Goal: Task Accomplishment & Management: Manage account settings

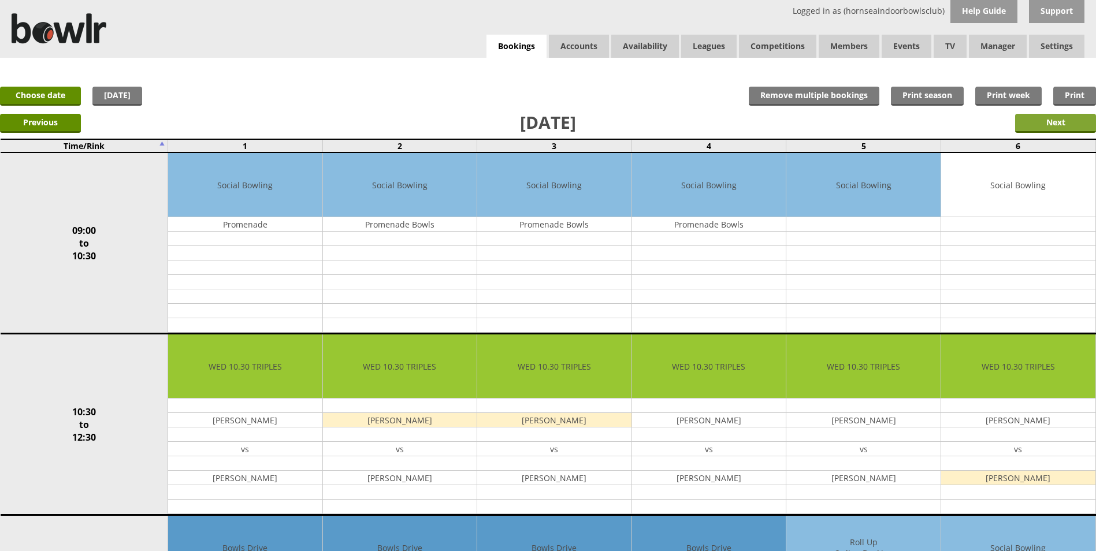
click at [1058, 118] on input "Next" at bounding box center [1055, 123] width 81 height 19
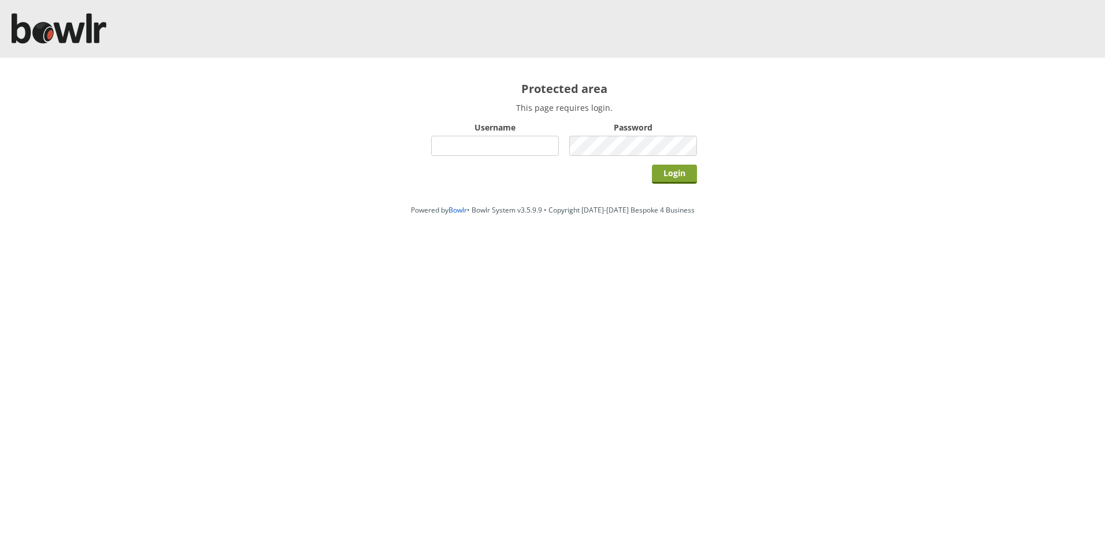
type input "hornseaindoorbowlsclub"
click at [670, 170] on input "Login" at bounding box center [674, 174] width 45 height 19
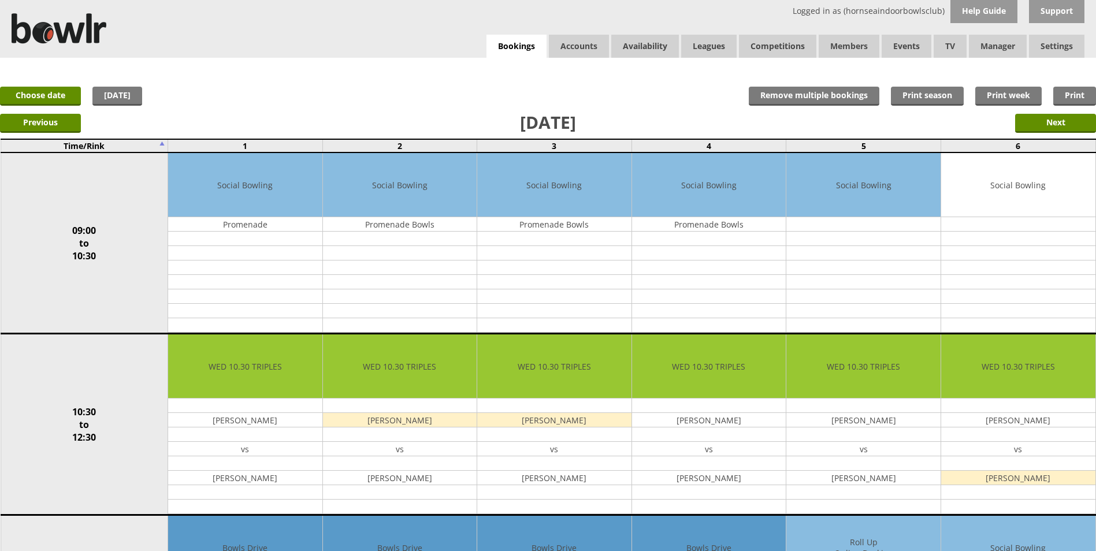
drag, startPoint x: 1031, startPoint y: 123, endPoint x: 941, endPoint y: 143, distance: 92.3
click at [1032, 122] on input "Next" at bounding box center [1055, 123] width 81 height 19
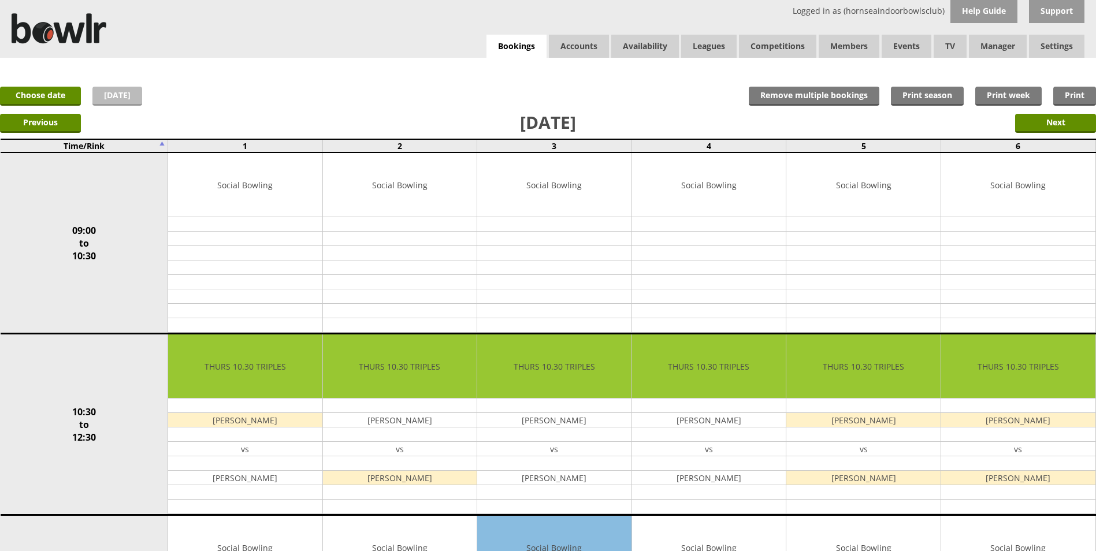
click at [116, 94] on link "Today" at bounding box center [117, 96] width 50 height 19
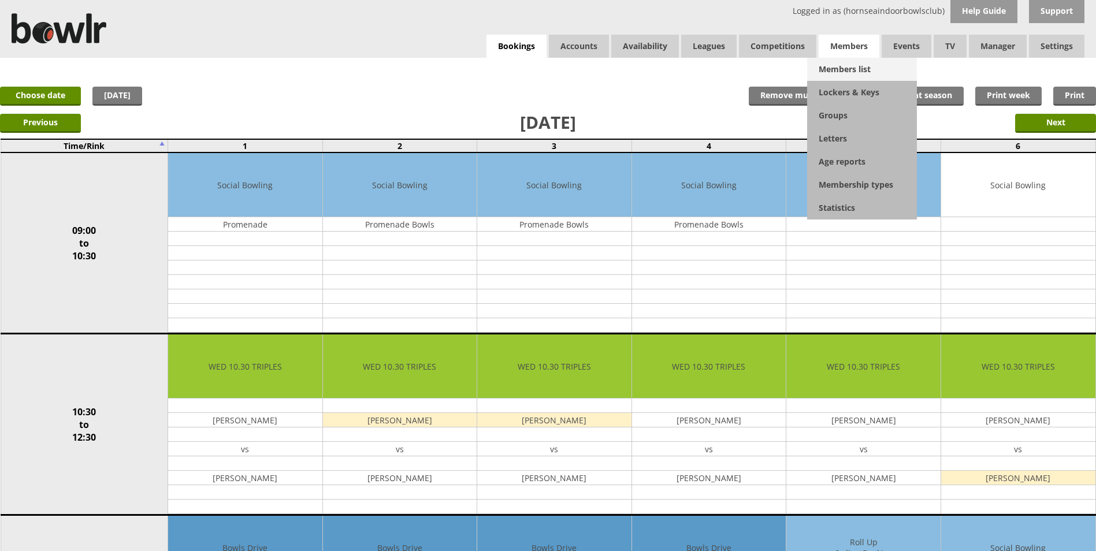
click at [846, 64] on link "Members list" at bounding box center [862, 69] width 110 height 23
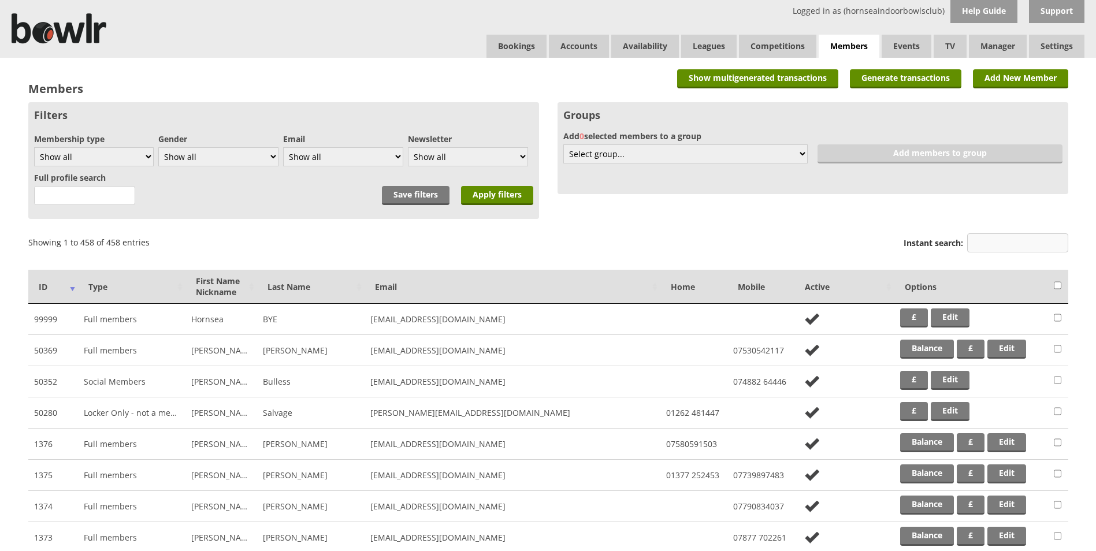
click at [1009, 244] on input "Instant search:" at bounding box center [1017, 242] width 101 height 19
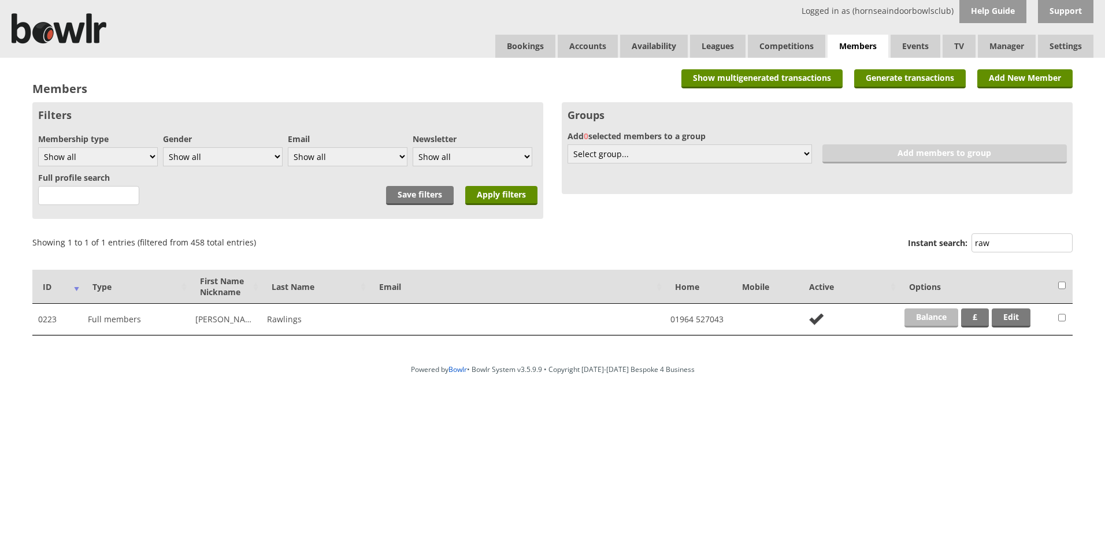
type input "raw"
click at [937, 310] on link "Balance" at bounding box center [931, 318] width 54 height 19
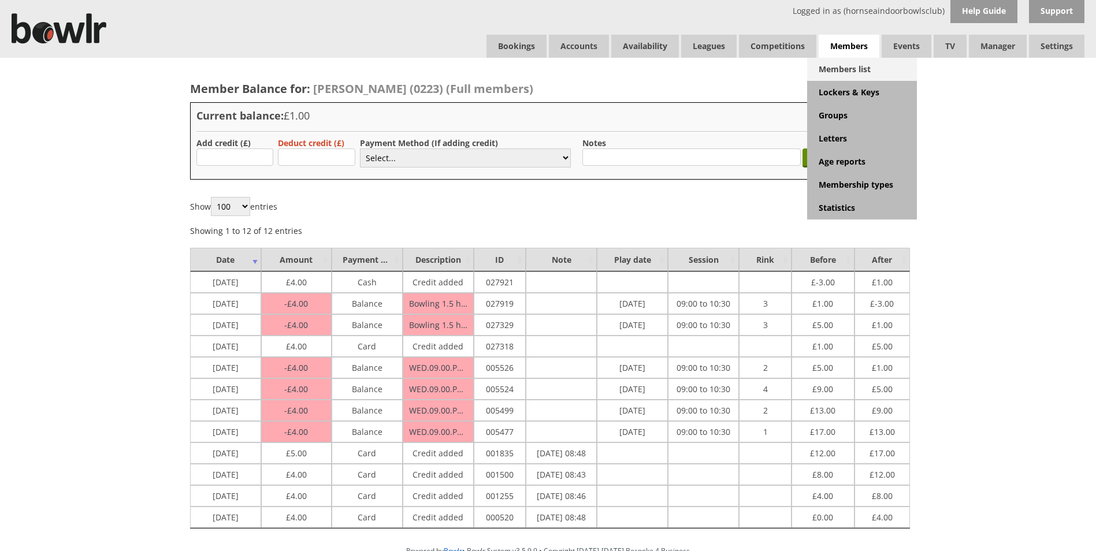
click at [844, 65] on link "Members list" at bounding box center [862, 69] width 110 height 23
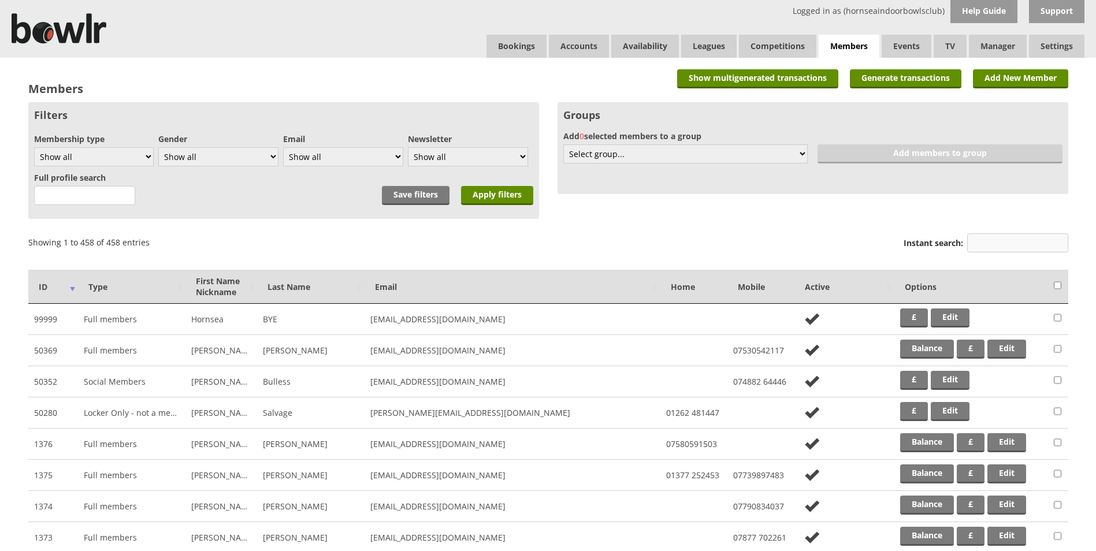
click at [1008, 247] on input "Instant search:" at bounding box center [1017, 242] width 101 height 19
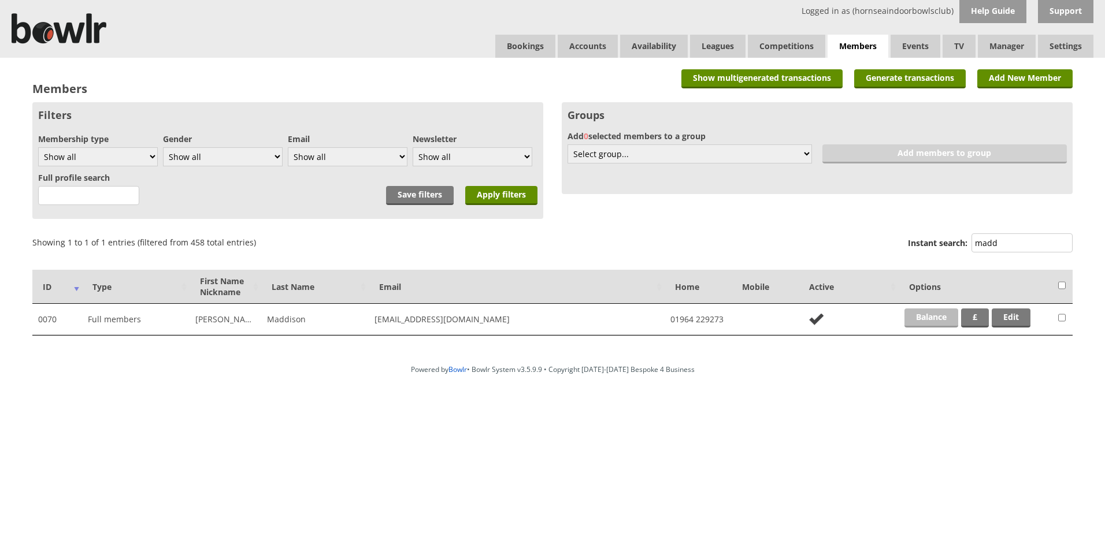
type input "madd"
click at [934, 317] on link "Balance" at bounding box center [931, 318] width 54 height 19
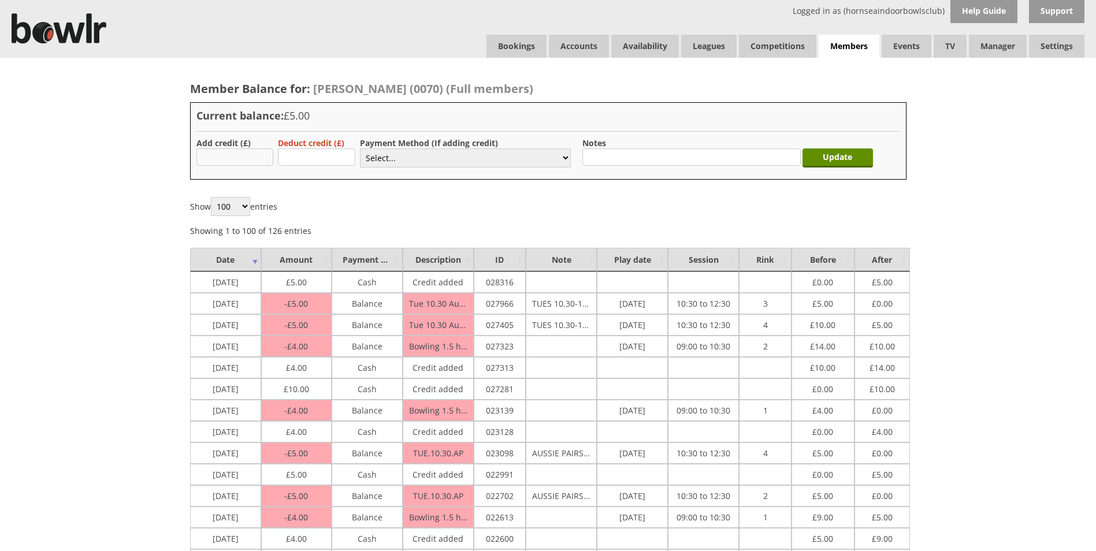
click at [268, 162] on input "text" at bounding box center [234, 156] width 77 height 17
type input "4"
click at [384, 158] on select "Select... Cash Card Cheque Bank Transfer Other Member Card Gift Voucher Balance" at bounding box center [465, 157] width 211 height 19
select select "1"
click at [360, 148] on select "Select... Cash Card Cheque Bank Transfer Other Member Card Gift Voucher Balance" at bounding box center [465, 157] width 211 height 19
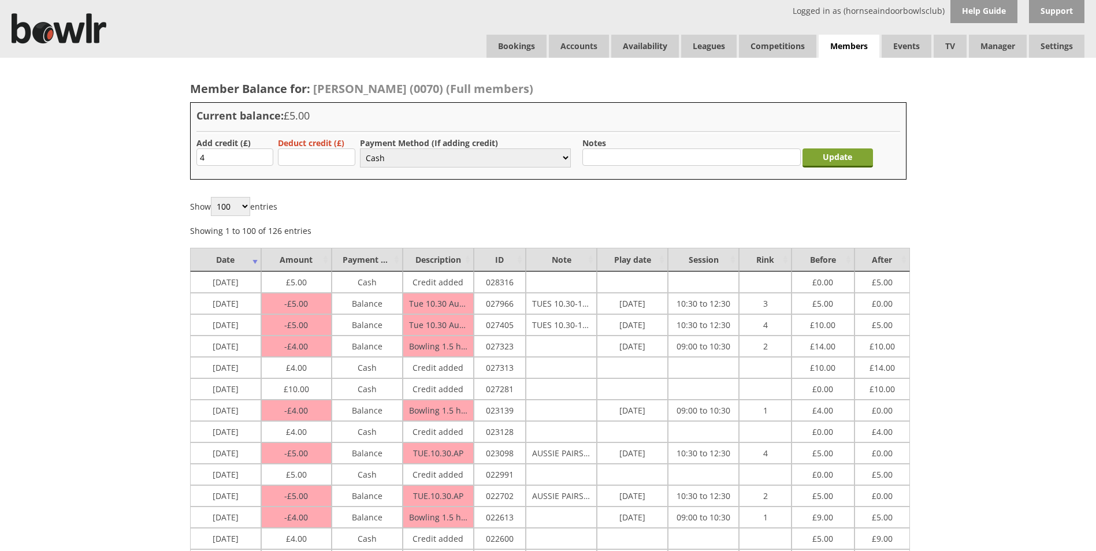
click at [816, 158] on input "Update" at bounding box center [838, 157] width 70 height 19
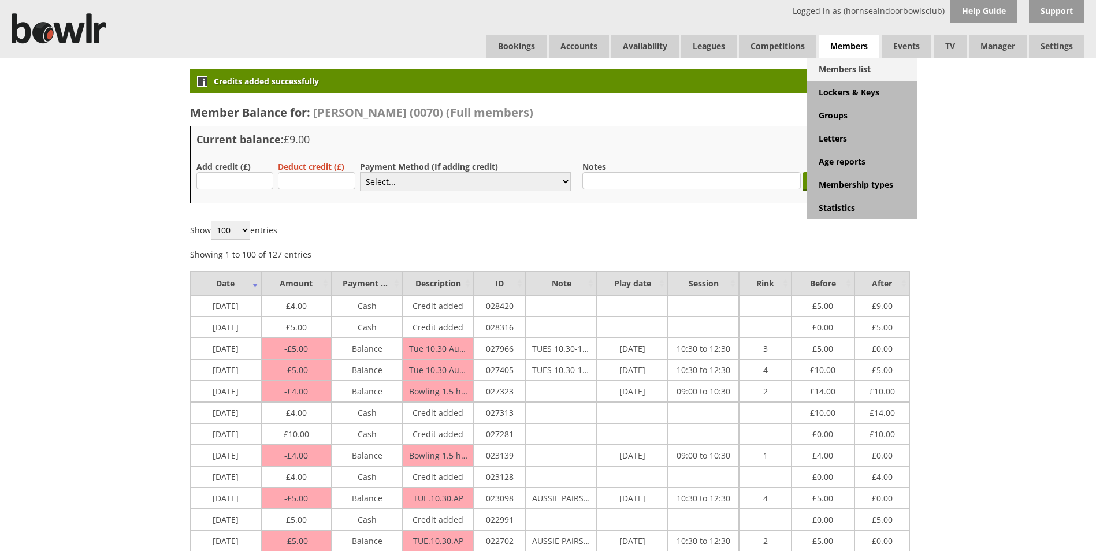
click at [857, 62] on link "Members list" at bounding box center [862, 69] width 110 height 23
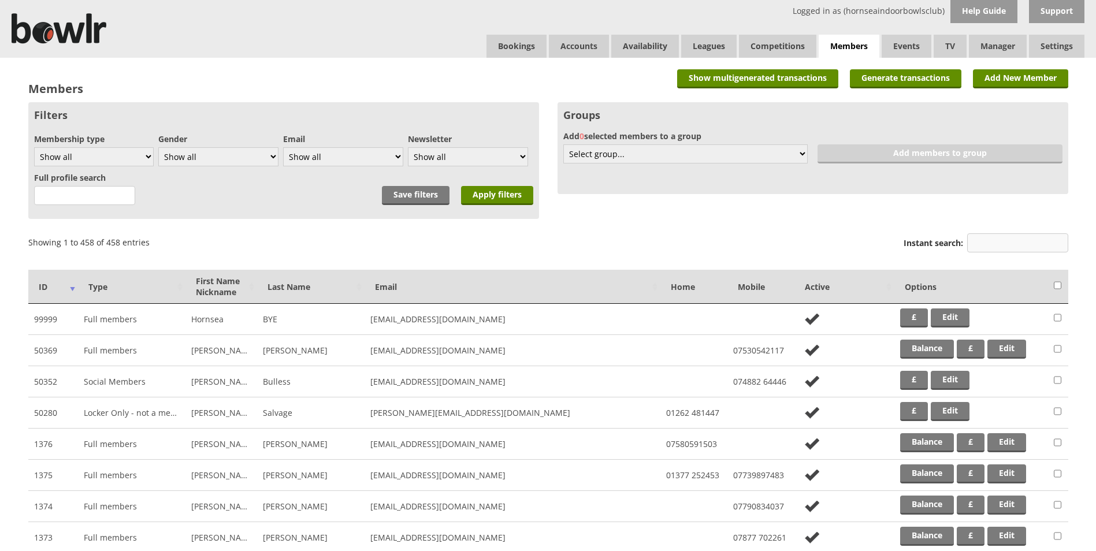
click at [991, 242] on input "Instant search:" at bounding box center [1017, 242] width 101 height 19
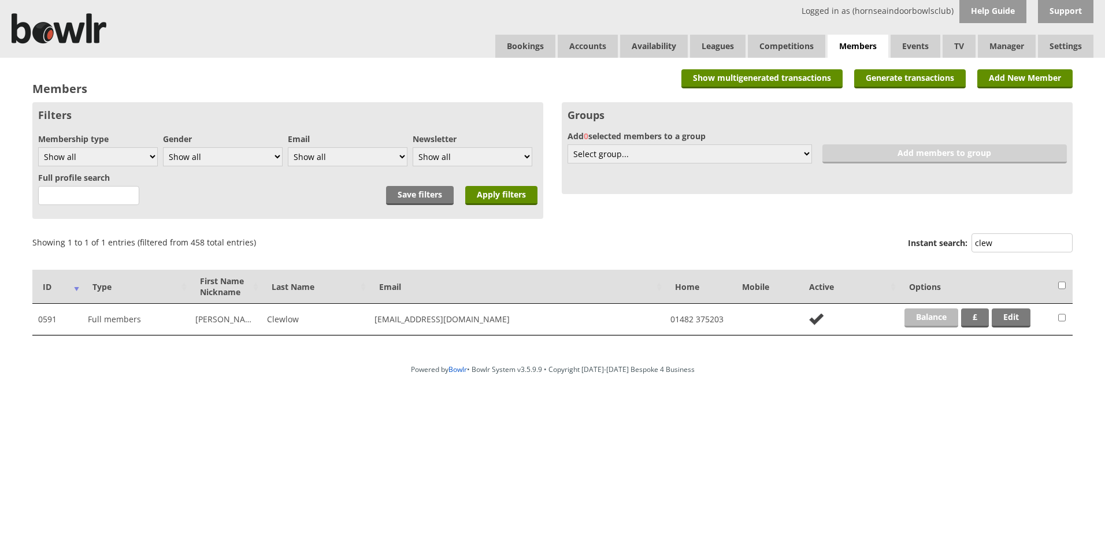
type input "clew"
click at [926, 313] on link "Balance" at bounding box center [931, 318] width 54 height 19
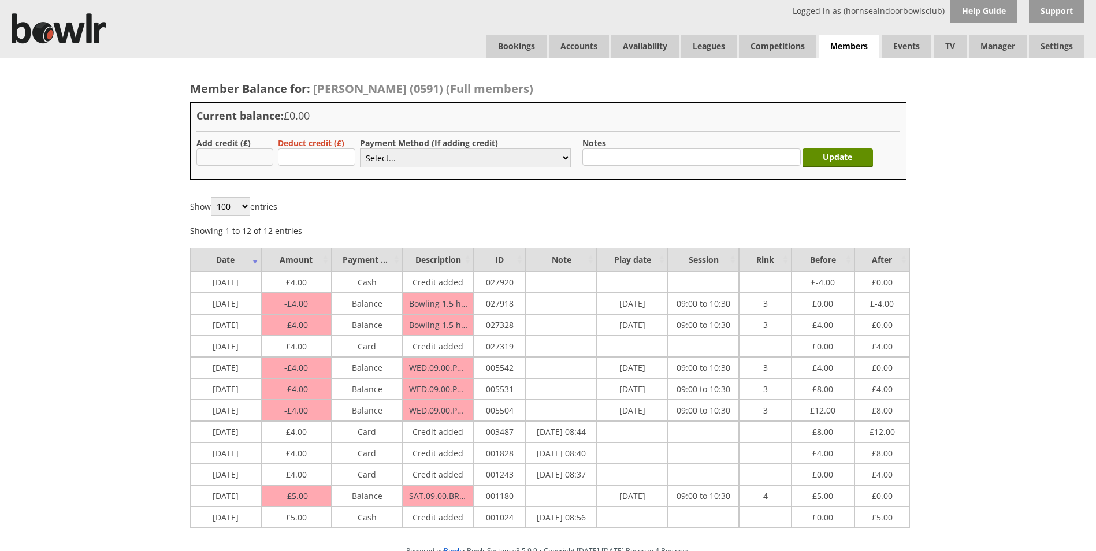
click at [255, 164] on input "text" at bounding box center [234, 156] width 77 height 17
type input "4"
click at [383, 163] on select "Select... Cash Card Cheque Bank Transfer Other Member Card Gift Voucher Balance" at bounding box center [465, 157] width 211 height 19
select select "1"
click at [360, 148] on select "Select... Cash Card Cheque Bank Transfer Other Member Card Gift Voucher Balance" at bounding box center [465, 157] width 211 height 19
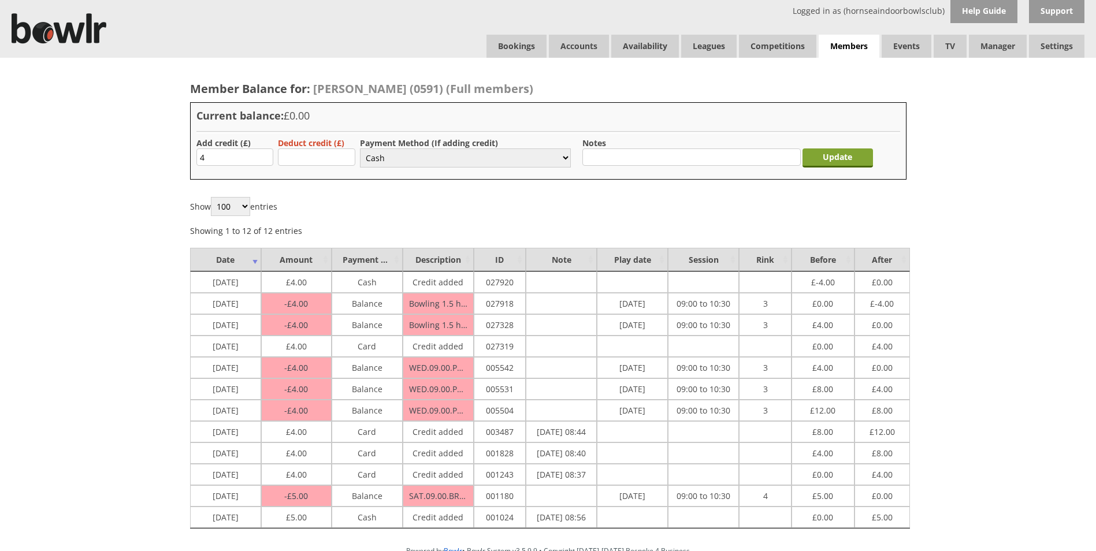
click at [846, 160] on input "Update" at bounding box center [838, 157] width 70 height 19
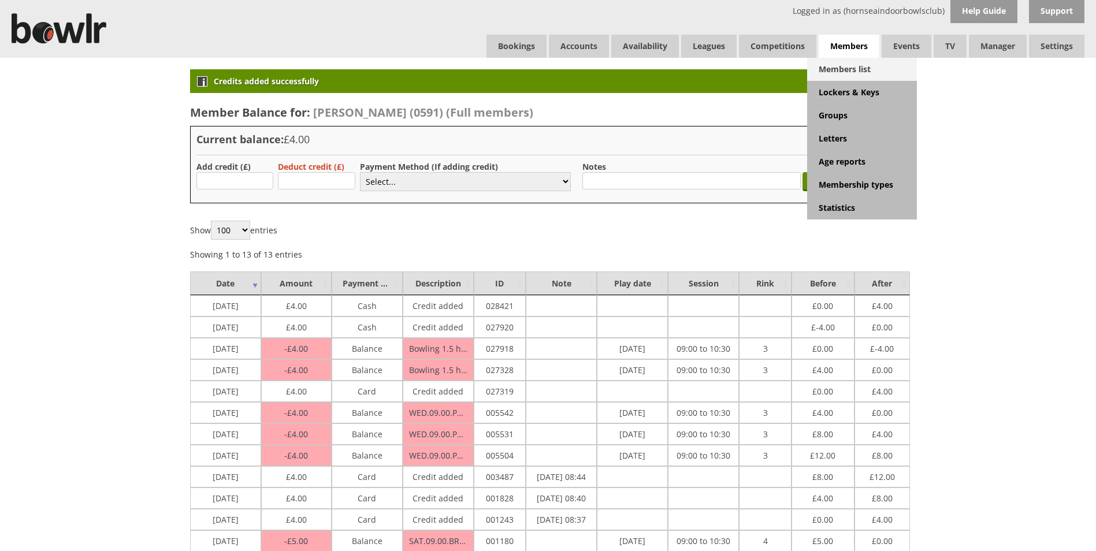
click at [855, 62] on link "Members list" at bounding box center [862, 69] width 110 height 23
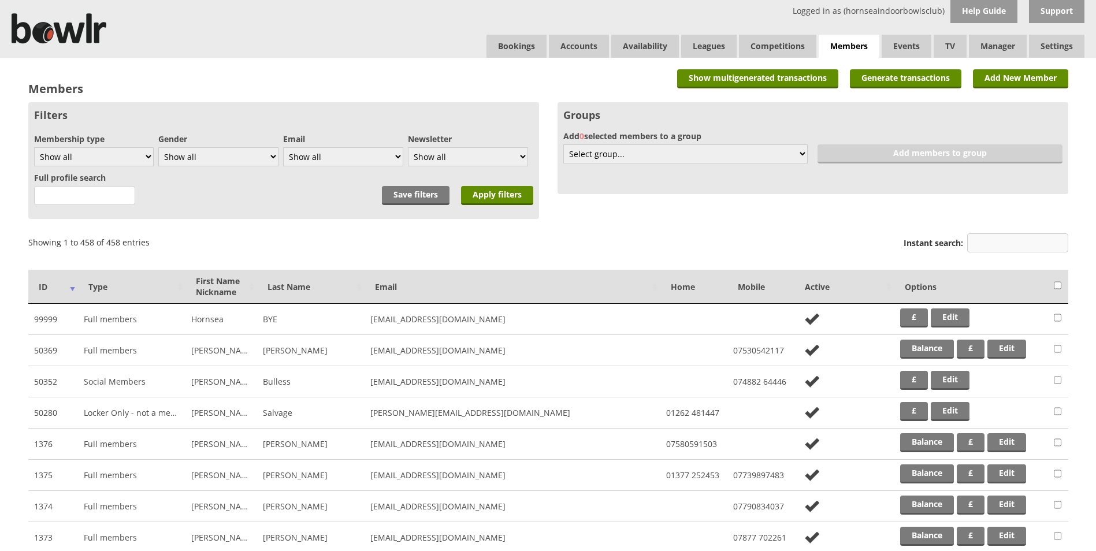
click at [1005, 239] on input "Instant search:" at bounding box center [1017, 242] width 101 height 19
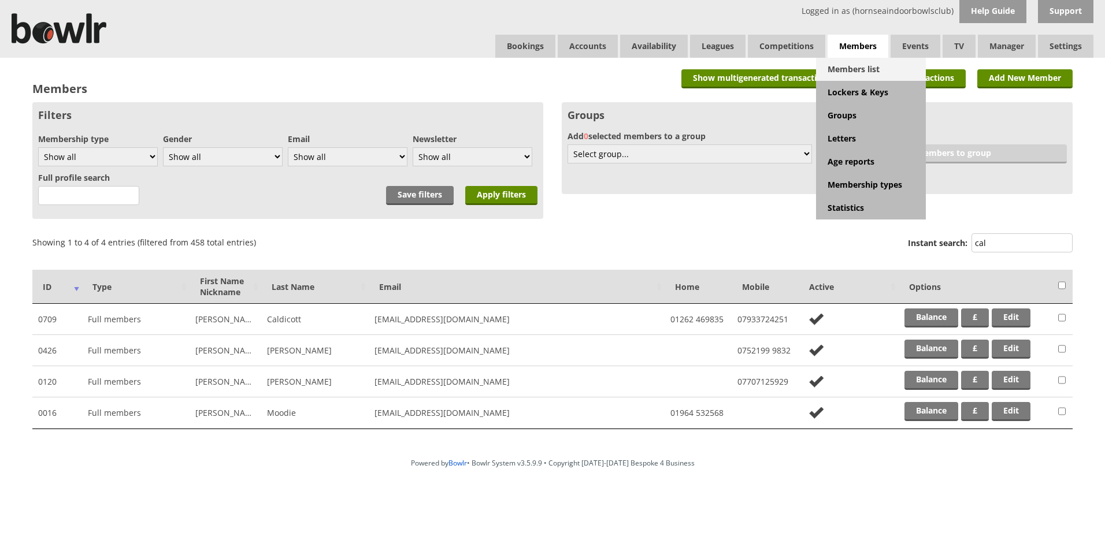
type input "cal"
click at [843, 65] on link "Members list" at bounding box center [871, 69] width 110 height 23
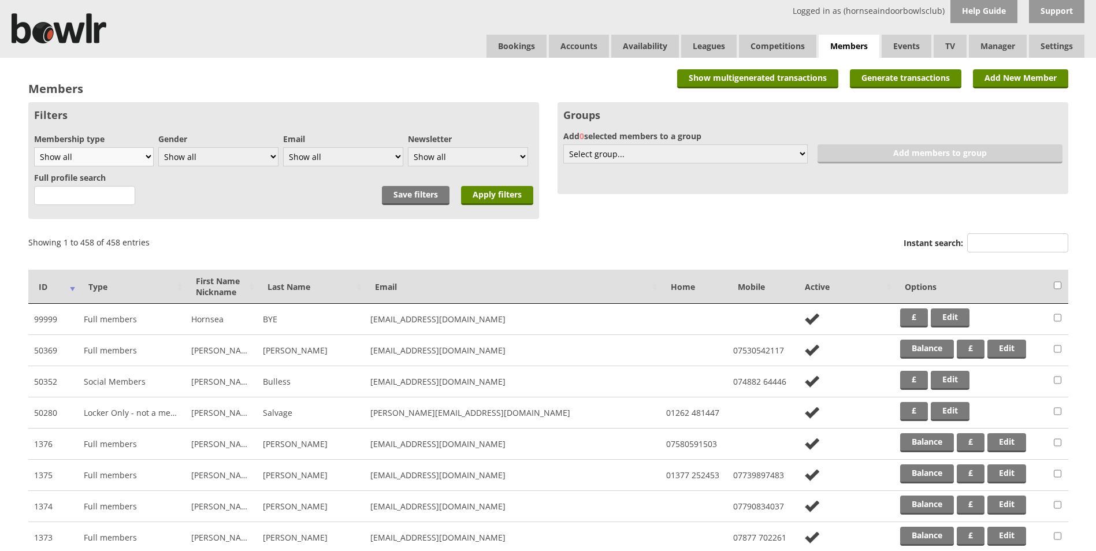
click at [132, 157] on select "Show all Full members Rollabowl Juniors Social Members Student Pending Left R.I…" at bounding box center [94, 156] width 120 height 19
select select "7"
click at [34, 147] on select "Show all Full members Rollabowl Juniors Social Members Student Pending Left R.I…" at bounding box center [94, 156] width 120 height 19
click at [496, 198] on input "Apply filters" at bounding box center [497, 195] width 72 height 19
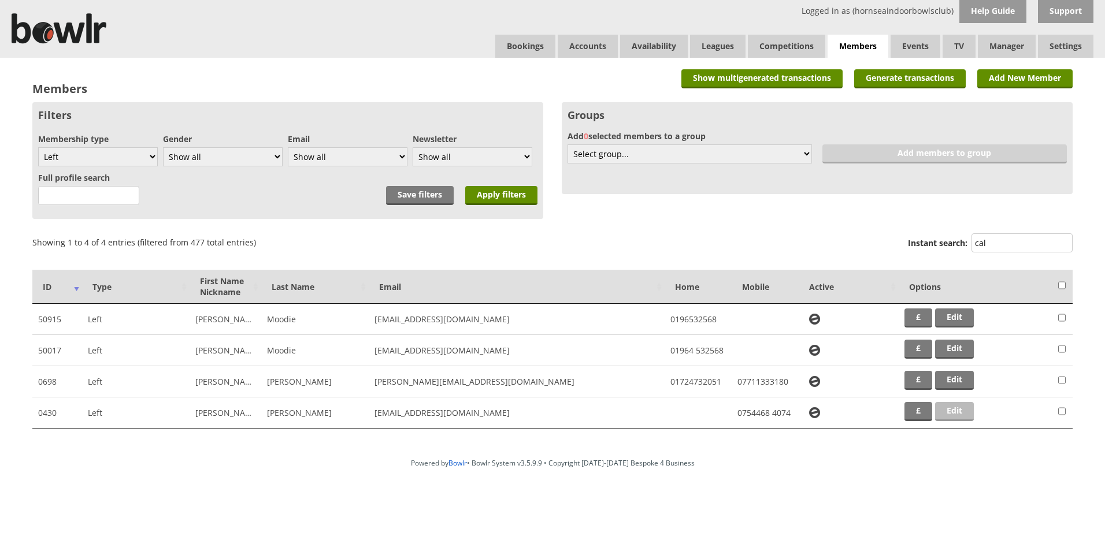
type input "cal"
click at [943, 413] on link "Edit" at bounding box center [954, 411] width 39 height 19
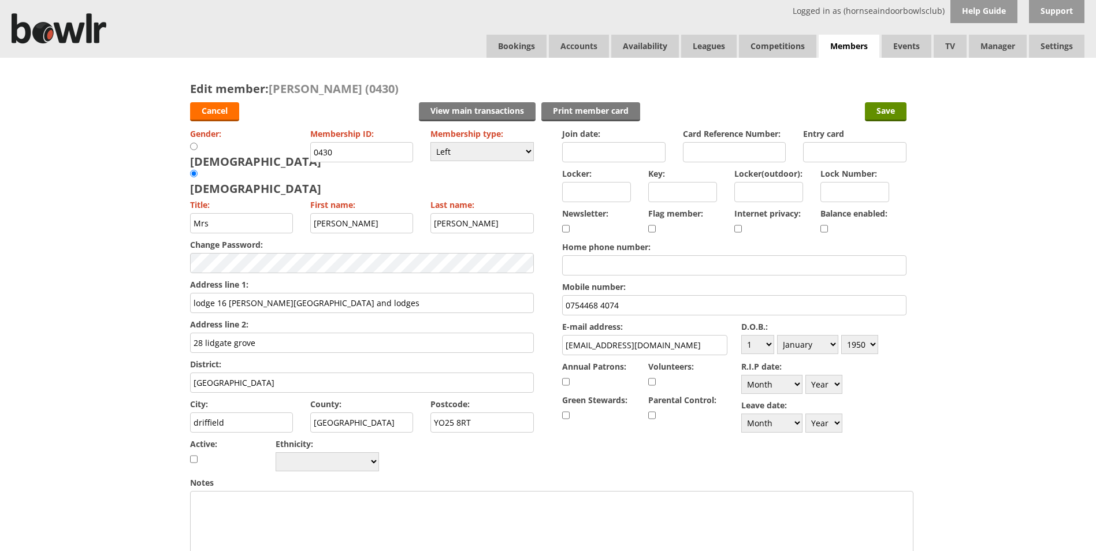
drag, startPoint x: 456, startPoint y: 155, endPoint x: 458, endPoint y: 163, distance: 7.9
click at [456, 155] on select "Please choose Full members Rollabowl Juniors Social Members Student Pending Lef…" at bounding box center [481, 151] width 103 height 19
select select "1"
click at [430, 142] on select "Please choose Full members Rollabowl Juniors Social Members Student Pending Lef…" at bounding box center [481, 151] width 103 height 19
checkbox input "true"
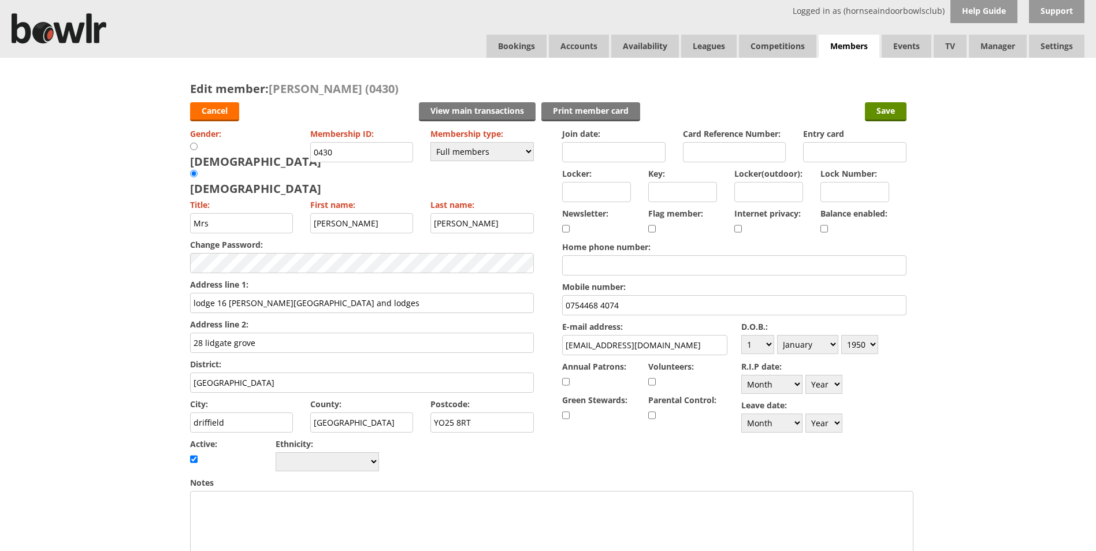
click at [823, 226] on input "checkbox" at bounding box center [824, 229] width 8 height 14
checkbox input "true"
click at [875, 121] on div "Cancel View main transactions Print member card Save" at bounding box center [548, 110] width 716 height 29
click at [876, 113] on input "Save" at bounding box center [886, 111] width 42 height 19
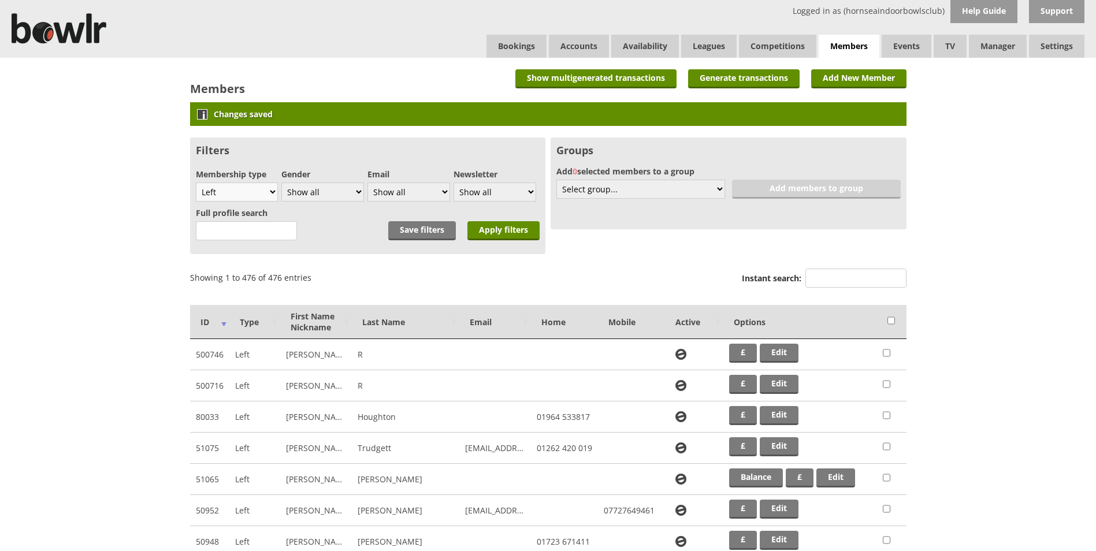
click at [240, 195] on select "Show all Full members Rollabowl Juniors Social Members Student Pending Left R.I…" at bounding box center [237, 192] width 83 height 19
select select "all"
click at [196, 183] on select "Show all Full members Rollabowl Juniors Social Members Student Pending Left R.I…" at bounding box center [237, 192] width 83 height 19
click at [474, 226] on input "Apply filters" at bounding box center [503, 230] width 72 height 19
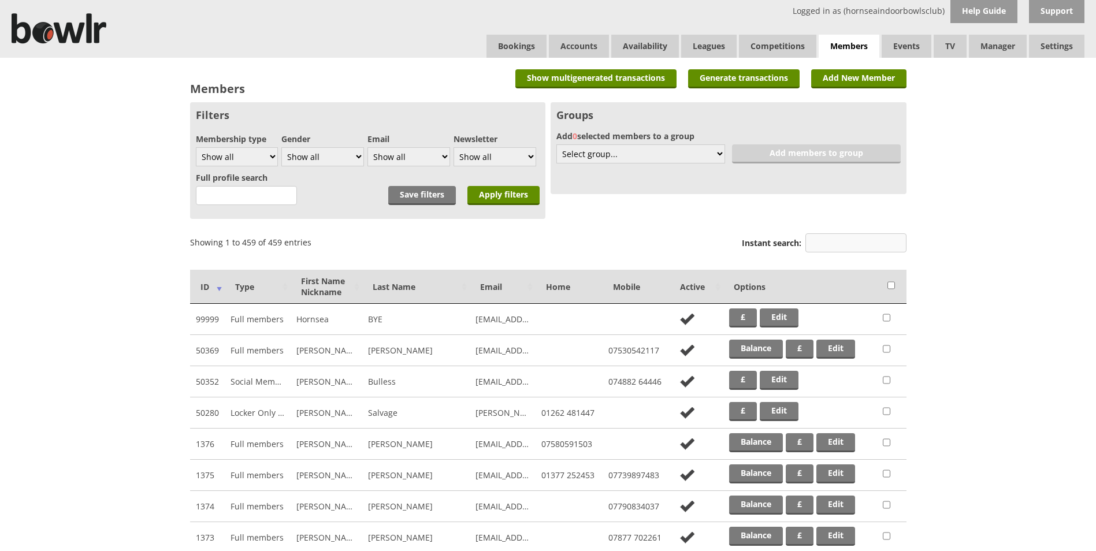
click at [823, 242] on input "Instant search:" at bounding box center [855, 242] width 101 height 19
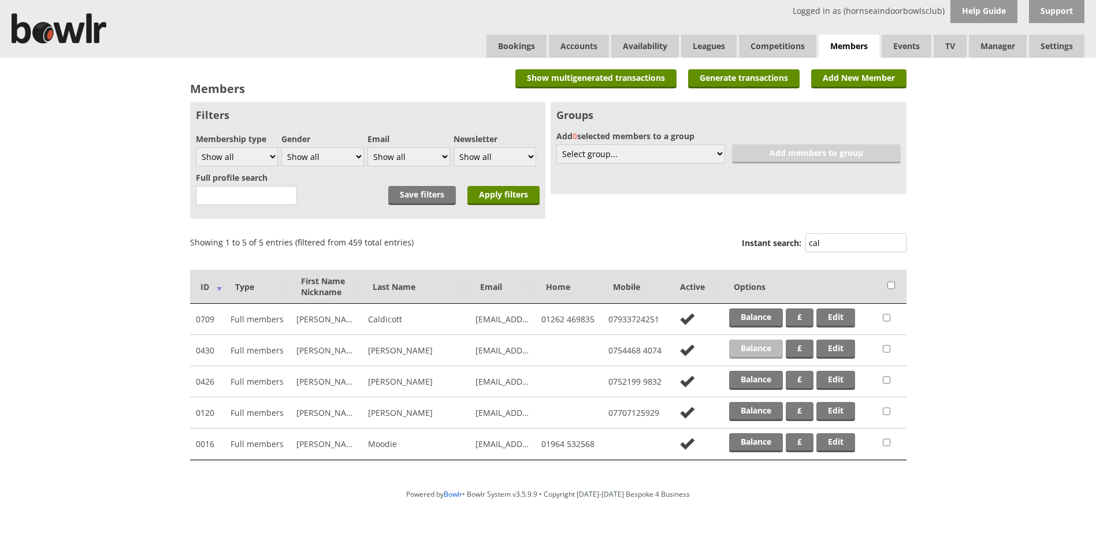
type input "cal"
click at [735, 346] on link "Balance" at bounding box center [756, 349] width 54 height 19
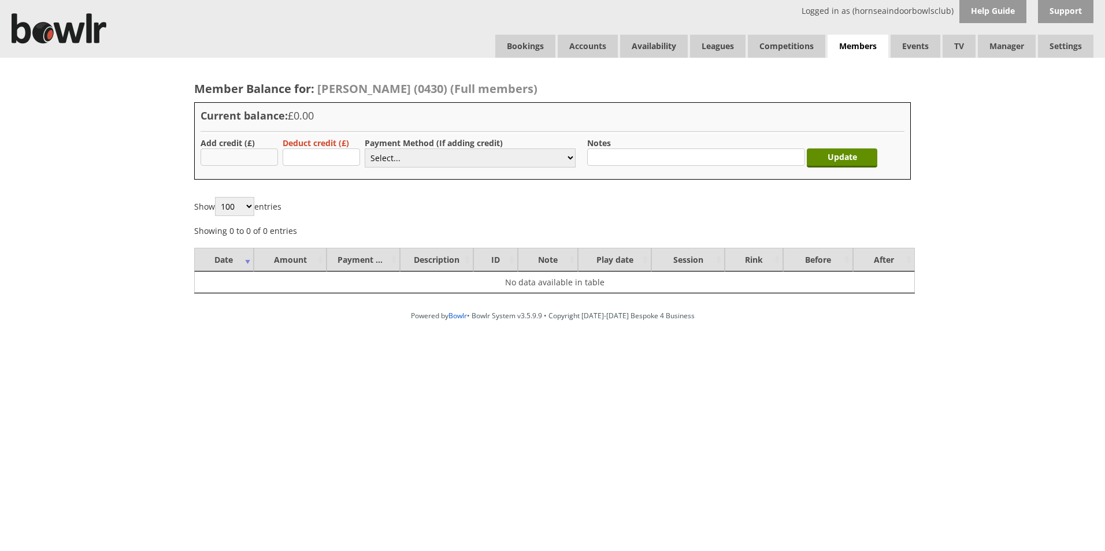
click at [255, 150] on input "text" at bounding box center [239, 156] width 77 height 17
type input "4"
click at [387, 169] on div "Payment Method (If adding credit) Select... Cash Card Cheque Bank Transfer Othe…" at bounding box center [470, 154] width 211 height 33
click at [388, 163] on select "Select... Cash Card Cheque Bank Transfer Other Member Card Gift Voucher Balance" at bounding box center [470, 157] width 211 height 19
select select "1"
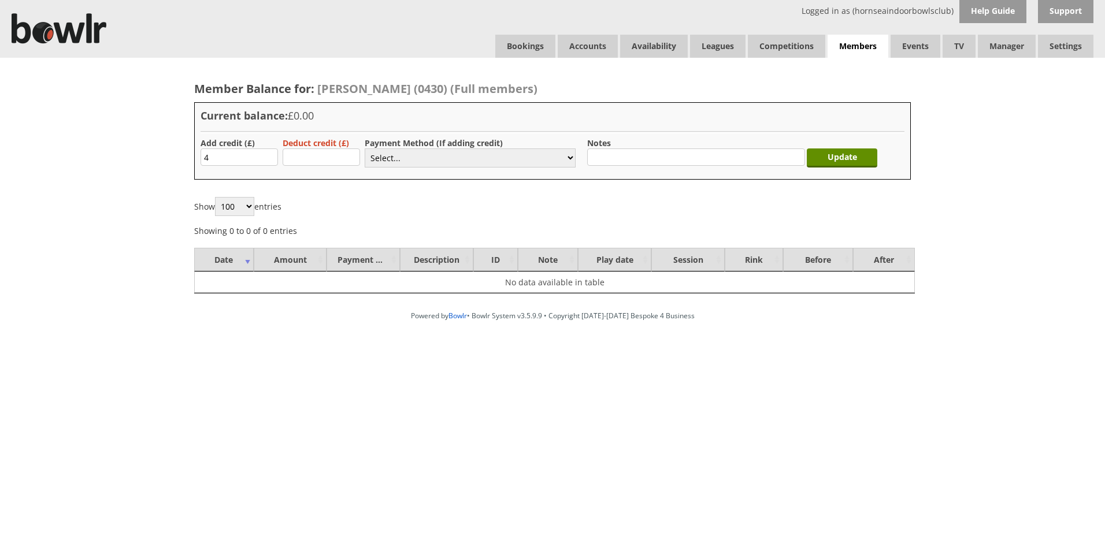
click at [365, 148] on select "Select... Cash Card Cheque Bank Transfer Other Member Card Gift Voucher Balance" at bounding box center [470, 157] width 211 height 19
click at [869, 162] on input "Update" at bounding box center [842, 157] width 70 height 19
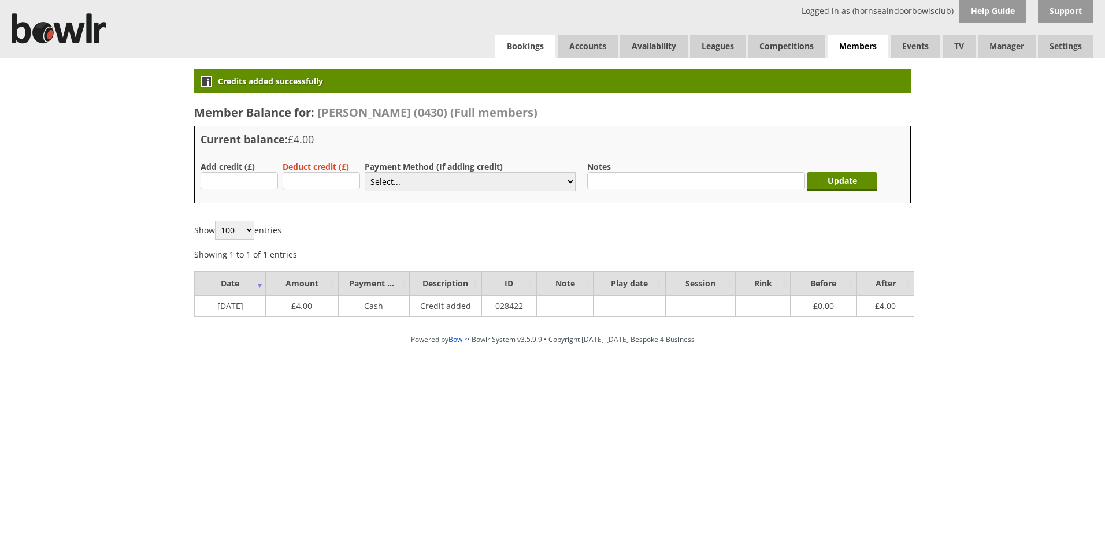
click at [526, 49] on link "Bookings" at bounding box center [525, 46] width 60 height 23
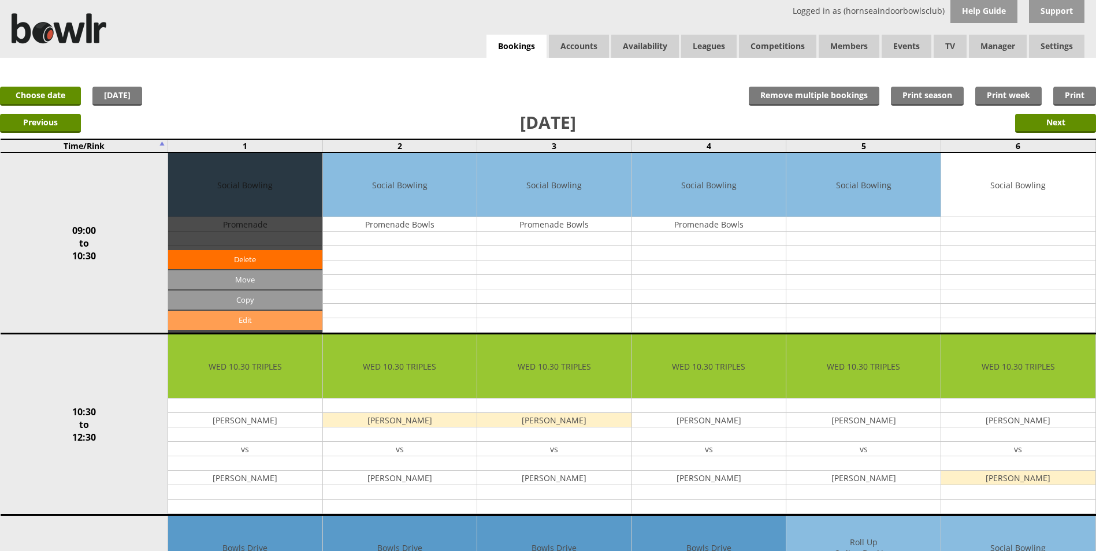
click at [247, 322] on link "Edit" at bounding box center [245, 320] width 154 height 19
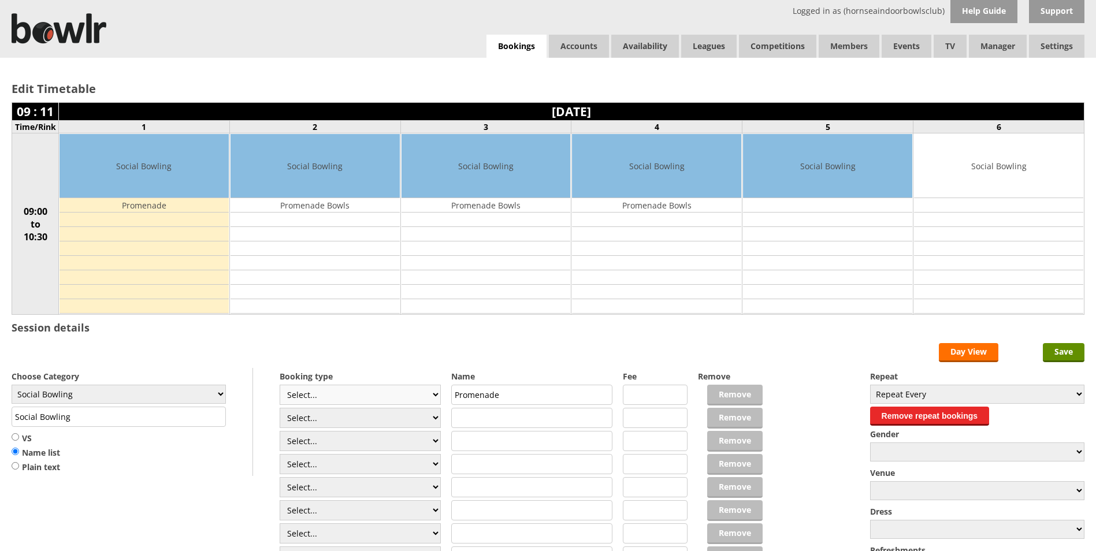
click at [342, 395] on select "Select... Club Competition (Member) Club Competition (Visitor) National (Member…" at bounding box center [360, 395] width 161 height 20
select select "1_48"
click at [280, 385] on select "Select... Club Competition (Member) Club Competition (Visitor) National (Member…" at bounding box center [360, 395] width 161 height 20
type input "4.0000"
click at [350, 415] on select "Select... Club Competition (Member) Club Competition (Visitor) National (Member…" at bounding box center [360, 418] width 161 height 20
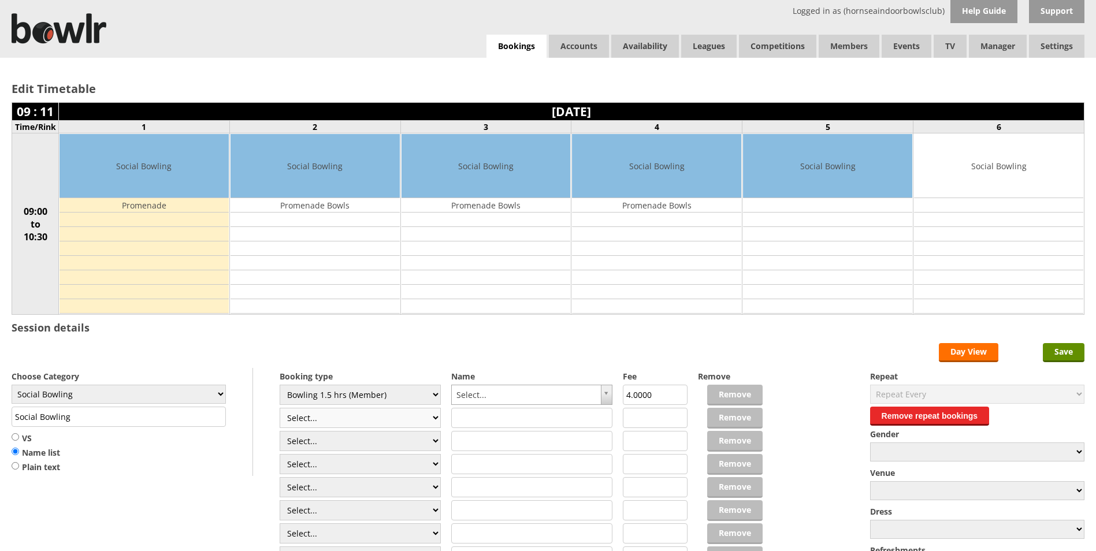
select select "1_50"
click at [280, 408] on select "Select... Club Competition (Member) Club Competition (Visitor) National (Member…" at bounding box center [360, 418] width 161 height 20
type input "5.0000"
click at [358, 416] on select "Select... Club Competition (Member) Club Competition (Visitor) National (Member…" at bounding box center [360, 418] width 161 height 20
select select "1_48"
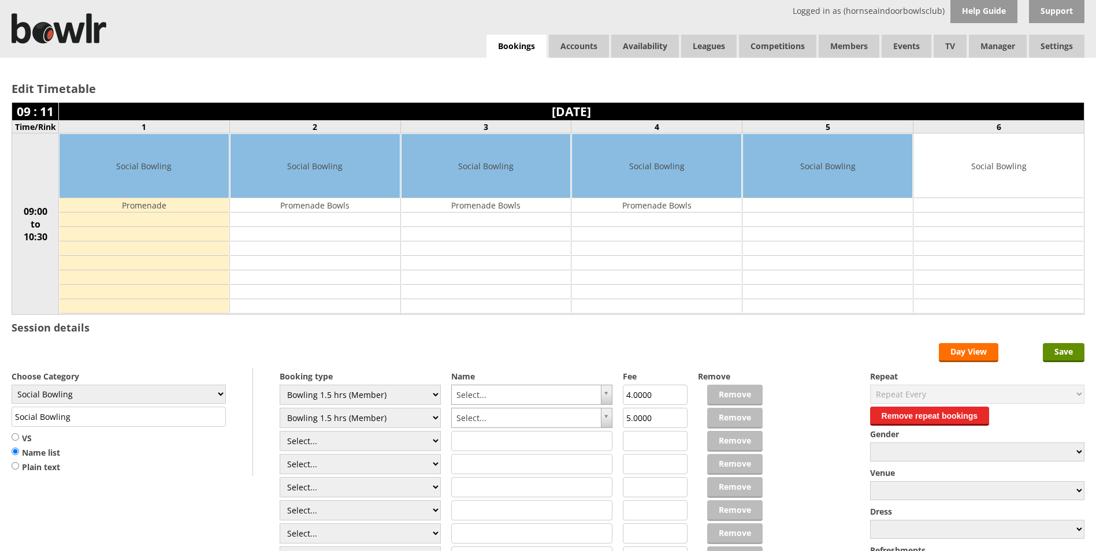
click at [280, 408] on select "Select... Club Competition (Member) Club Competition (Visitor) National (Member…" at bounding box center [360, 418] width 161 height 20
type input "4.0000"
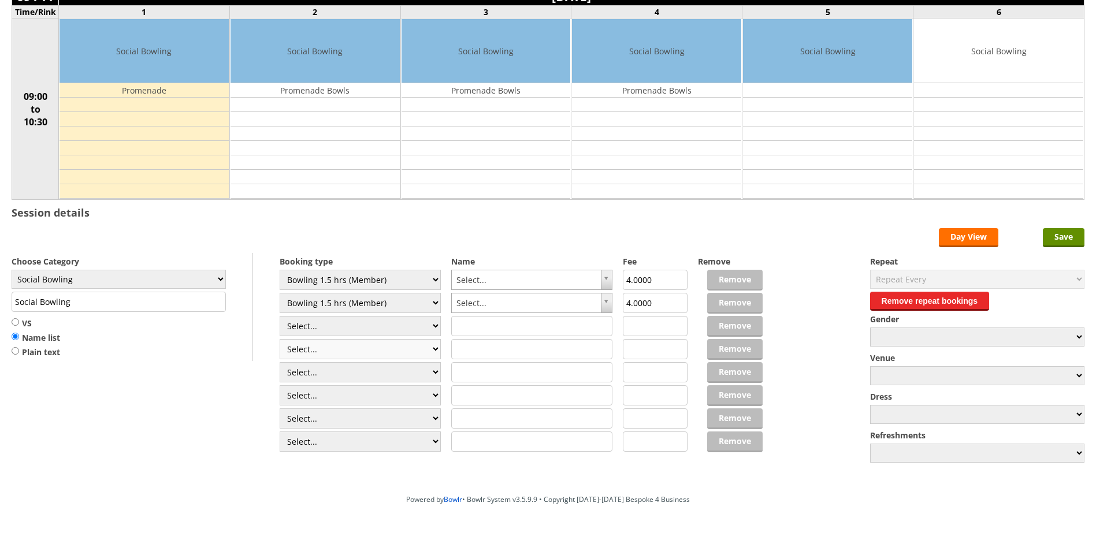
scroll to position [116, 0]
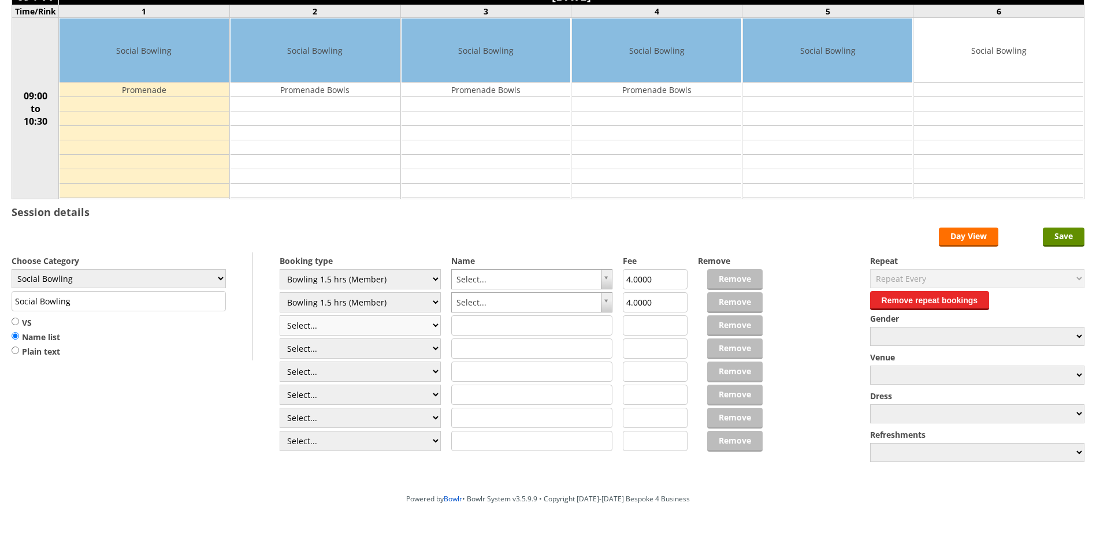
click at [370, 324] on select "Select... Club Competition (Member) Club Competition (Visitor) National (Member…" at bounding box center [360, 325] width 161 height 20
select select "1_48"
click at [280, 315] on select "Select... Club Competition (Member) Club Competition (Visitor) National (Member…" at bounding box center [360, 325] width 161 height 20
type input "4.0000"
click at [362, 354] on select "Select... Club Competition (Member) Club Competition (Visitor) National (Member…" at bounding box center [360, 349] width 161 height 20
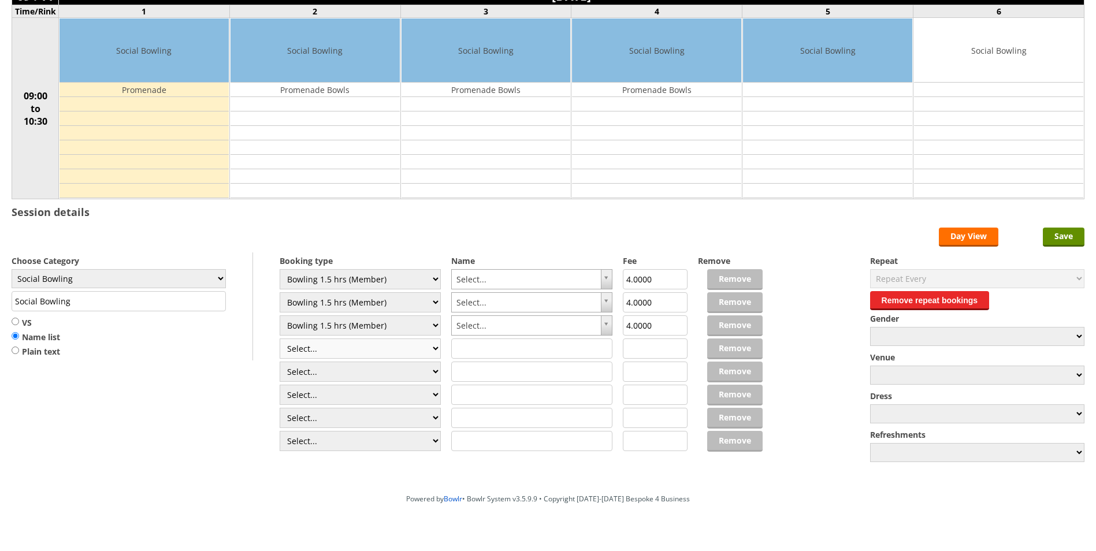
select select "1_48"
click at [280, 339] on select "Select... Club Competition (Member) Club Competition (Visitor) National (Member…" at bounding box center [360, 349] width 161 height 20
type input "4.0000"
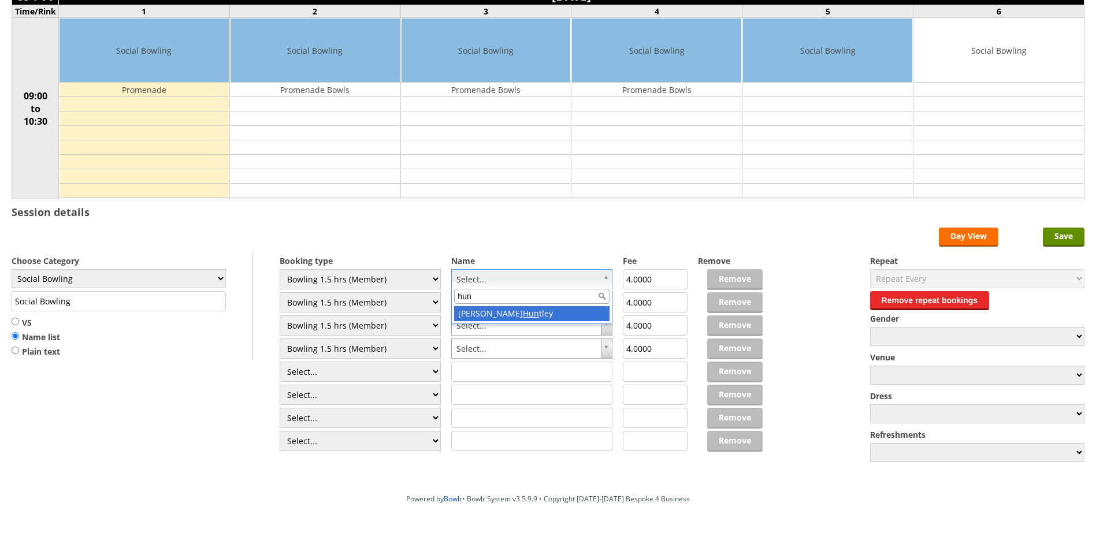
type input "hun"
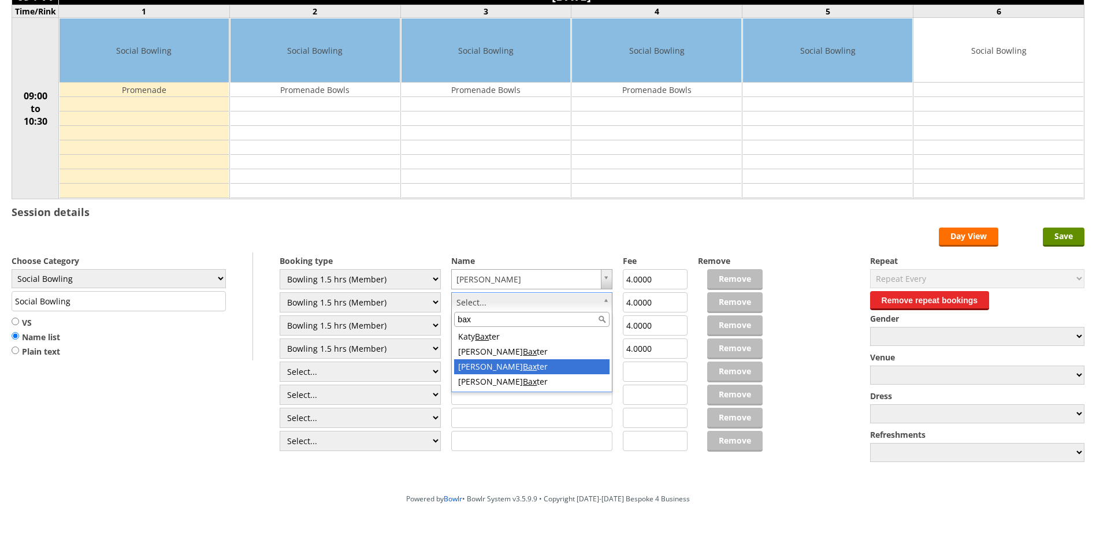
type input "bax"
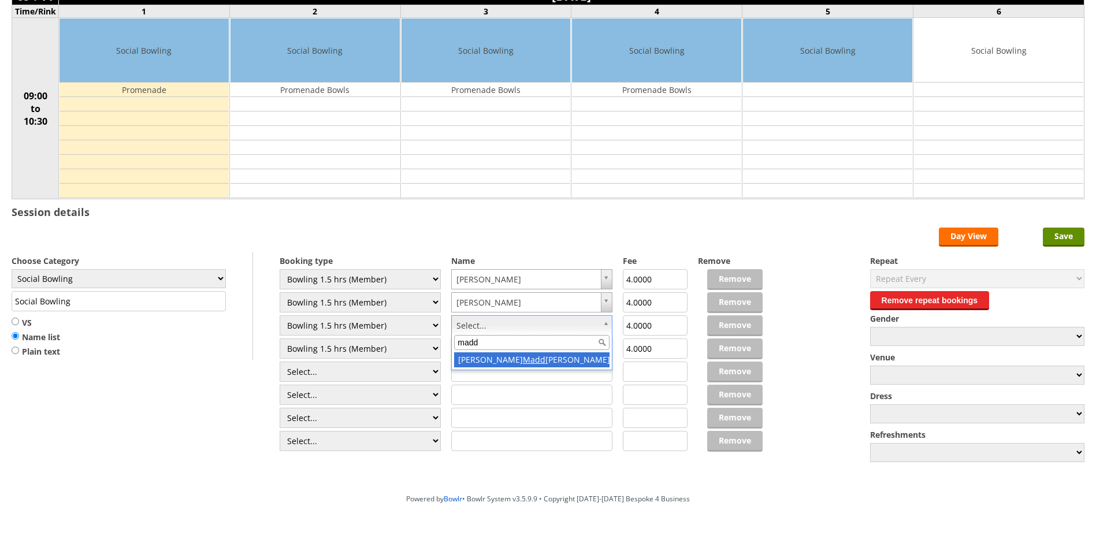
type input "madd"
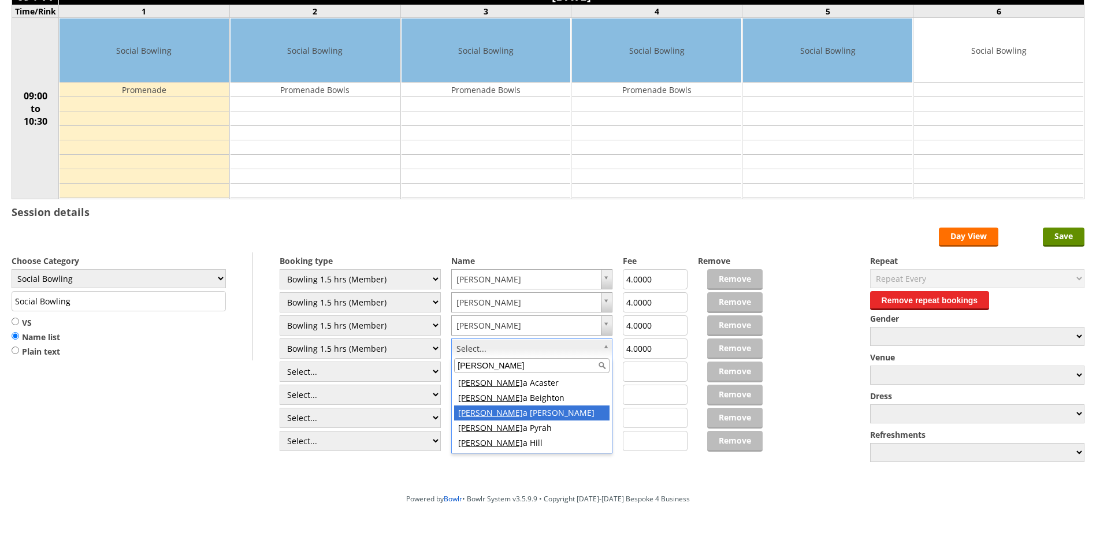
type input "lind"
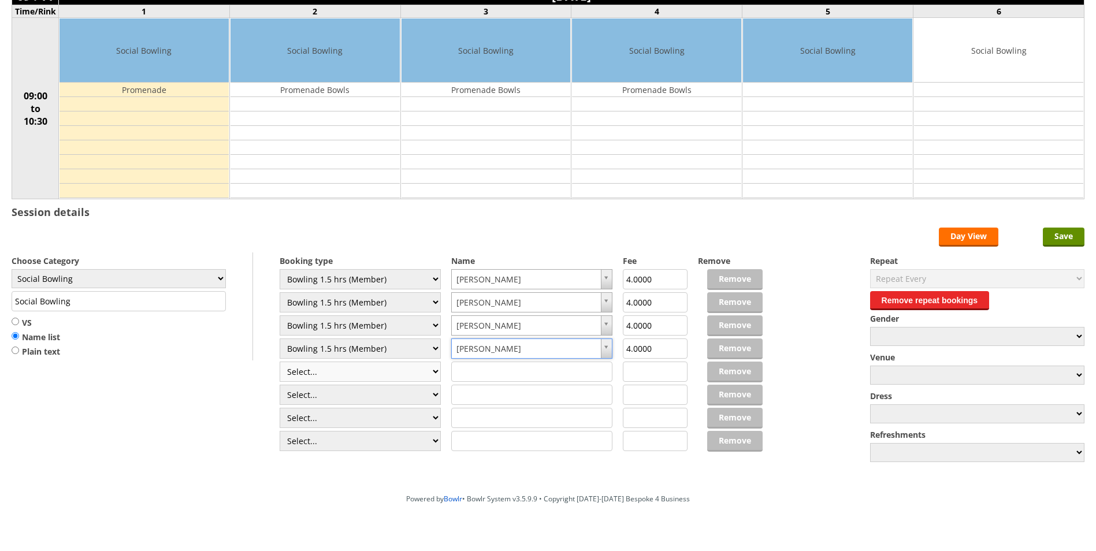
click at [430, 365] on select "Select... Club Competition (Member) Club Competition (Visitor) National (Member…" at bounding box center [360, 372] width 161 height 20
select select "1_48"
click at [280, 362] on select "Select... Club Competition (Member) Club Competition (Visitor) National (Member…" at bounding box center [360, 372] width 161 height 20
type input "4.0000"
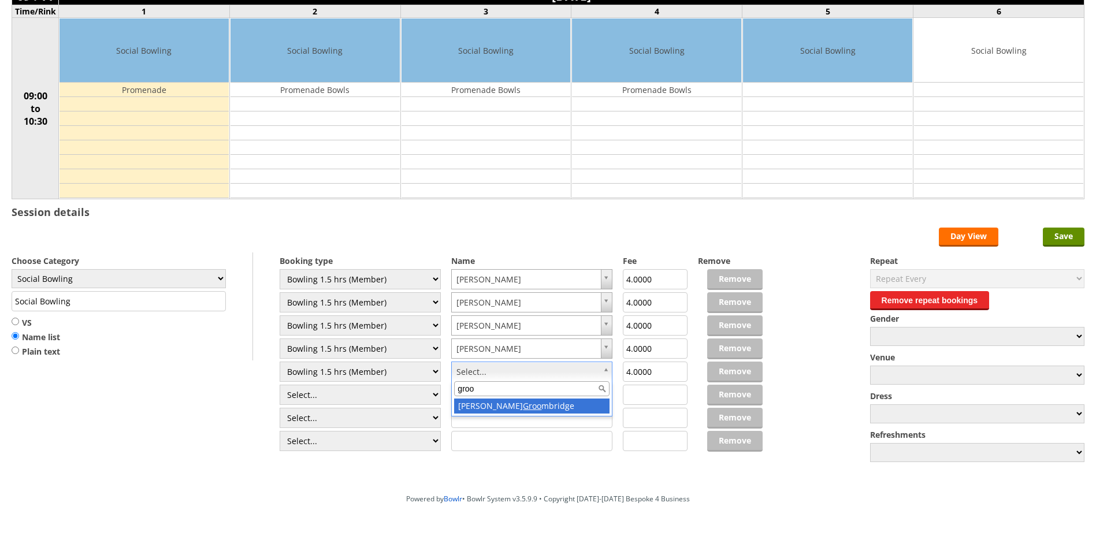
type input "groo"
click at [398, 396] on select "Select... Club Competition (Member) Club Competition (Visitor) National (Member…" at bounding box center [360, 395] width 161 height 20
select select "1_48"
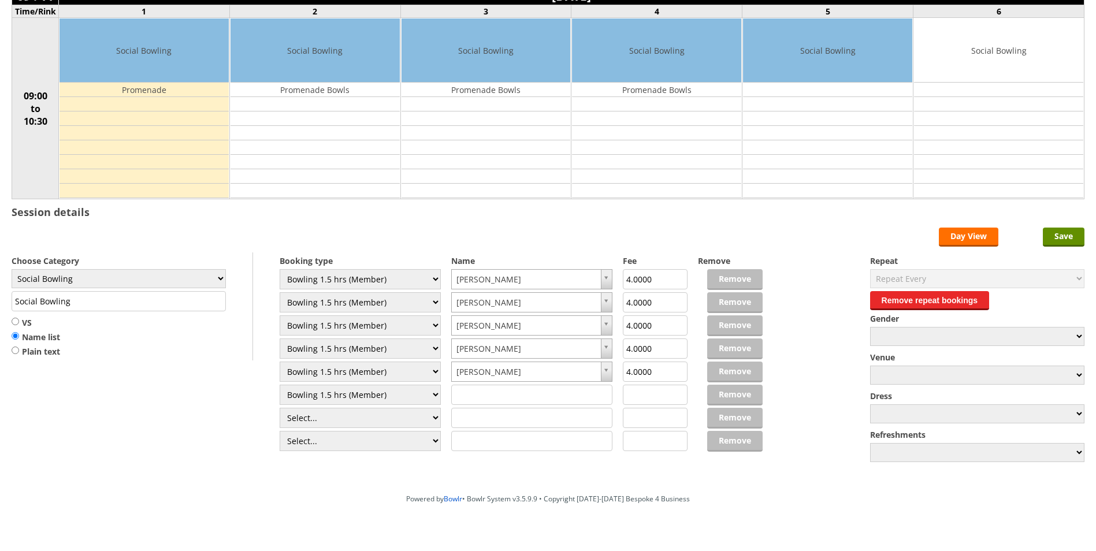
click at [280, 385] on select "Select... Club Competition (Member) Club Competition (Visitor) National (Member…" at bounding box center [360, 395] width 161 height 20
type input "4.0000"
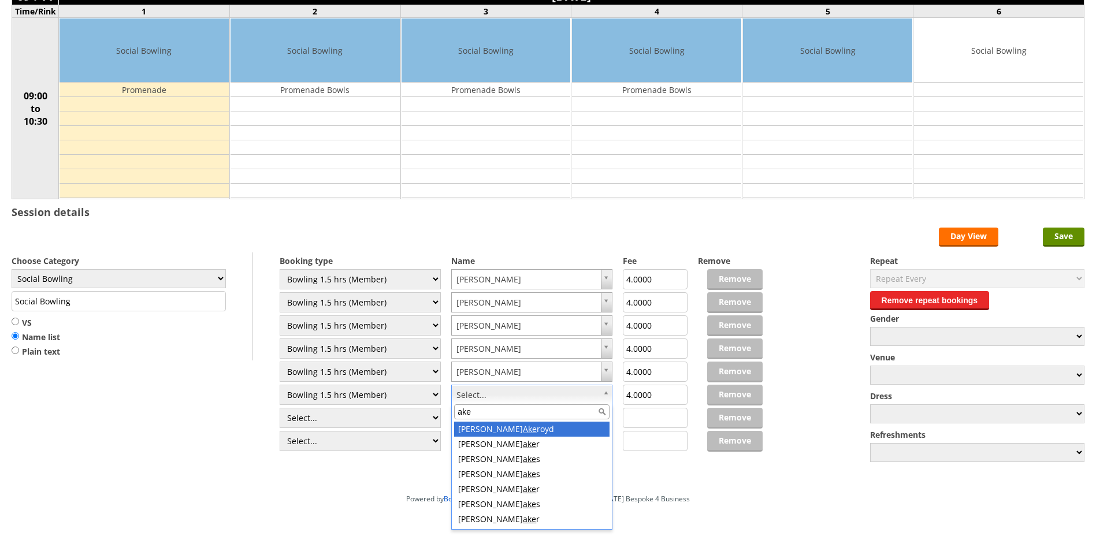
type input "ake"
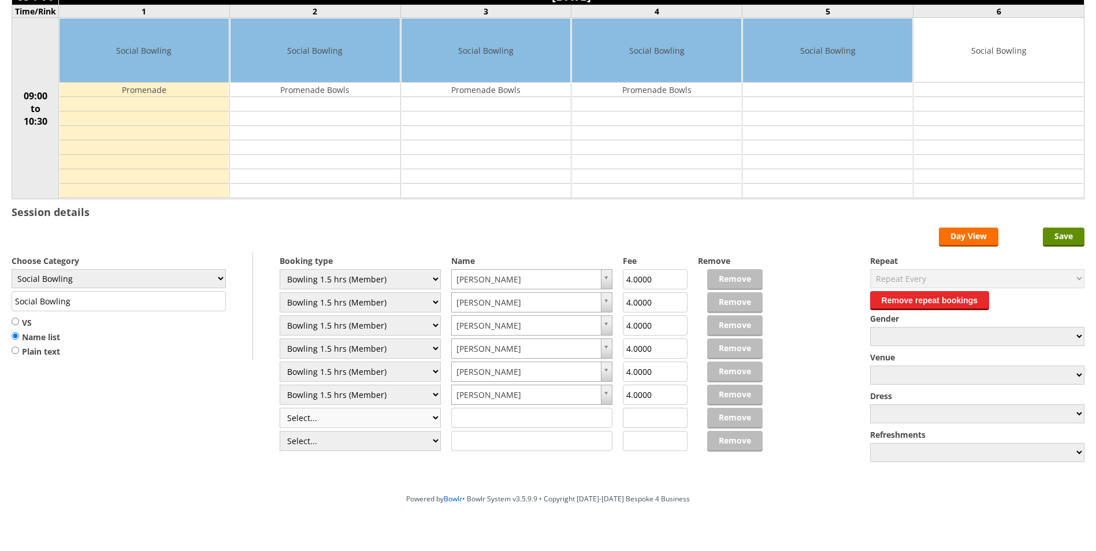
click at [404, 409] on select "Select... Club Competition (Member) Club Competition (Visitor) National (Member…" at bounding box center [360, 418] width 161 height 20
select select "1_48"
click at [280, 408] on select "Select... Club Competition (Member) Club Competition (Visitor) National (Member…" at bounding box center [360, 418] width 161 height 20
type input "4.0000"
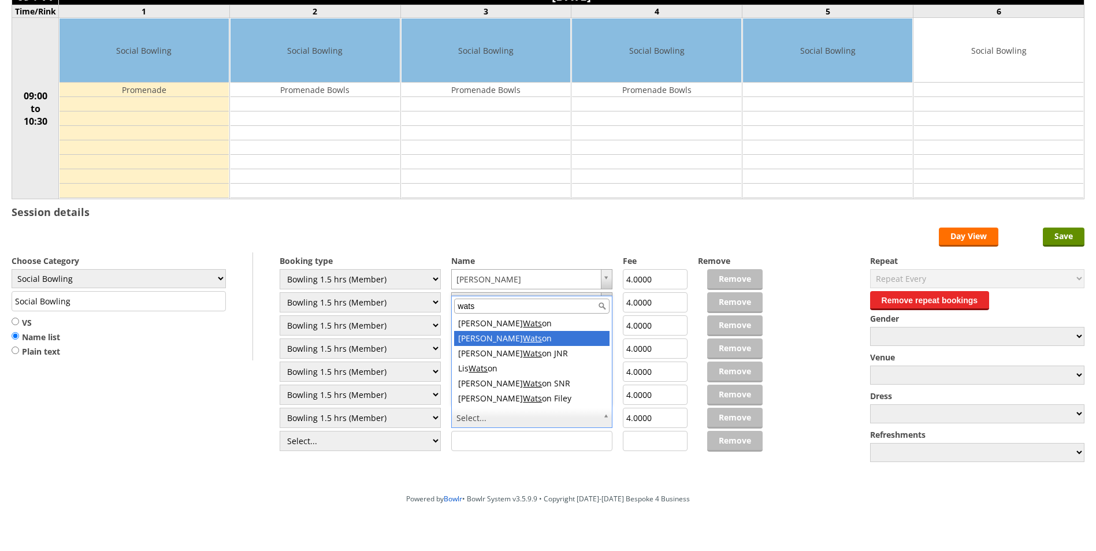
type input "wats"
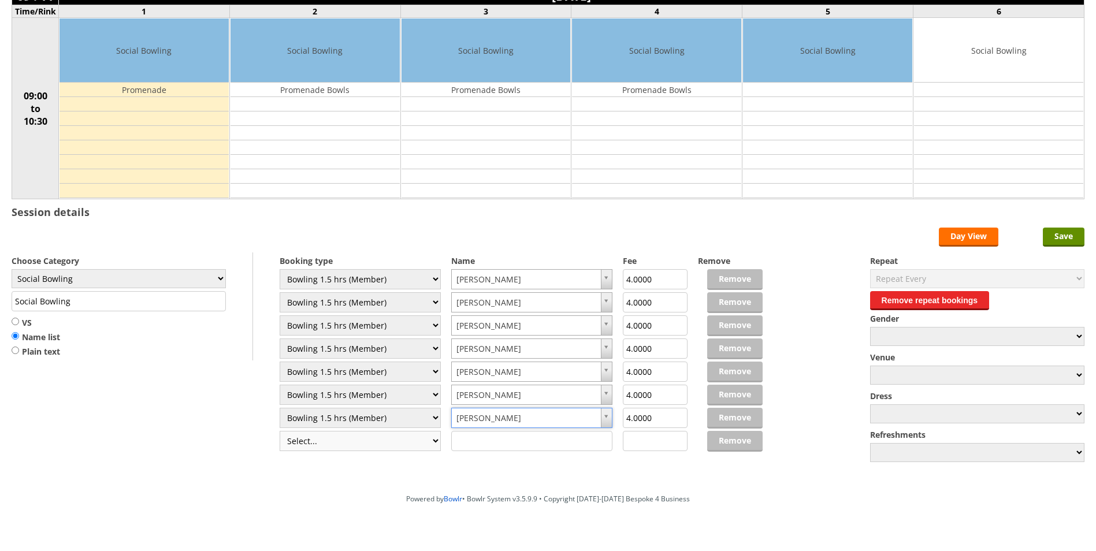
click at [377, 440] on select "Select... Club Competition (Member) Club Competition (Visitor) National (Member…" at bounding box center [360, 441] width 161 height 20
click at [351, 473] on div "Edit Timetable 09 : 11 Wednesday 24th September 2025 Time/Rink 1 2 3 4 5 6 09:0…" at bounding box center [548, 215] width 1096 height 546
click at [489, 444] on input "text" at bounding box center [531, 441] width 161 height 20
type input "[PERSON_NAME]"
click at [1055, 238] on input "Save" at bounding box center [1064, 237] width 42 height 19
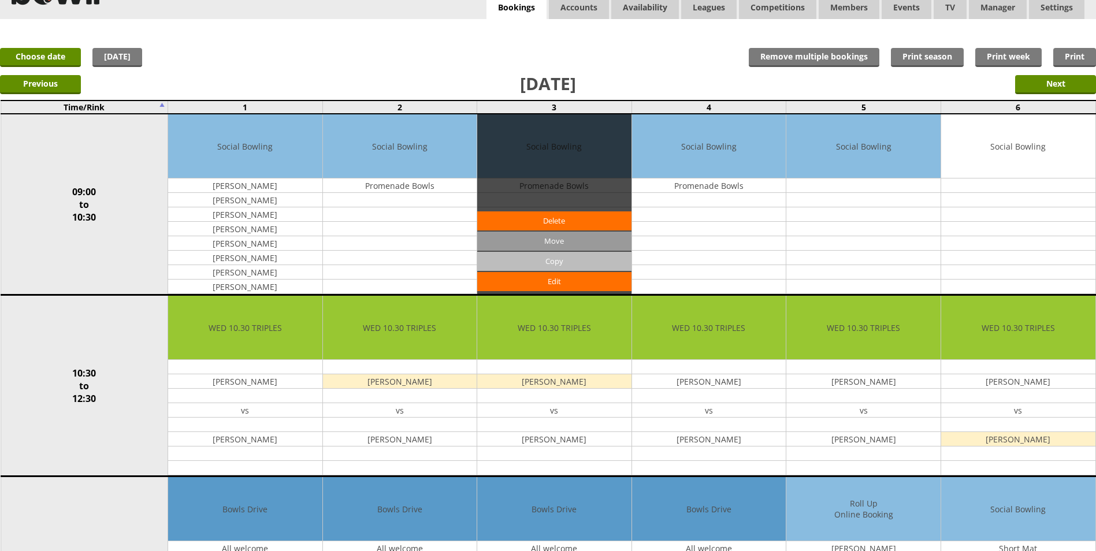
scroll to position [58, 0]
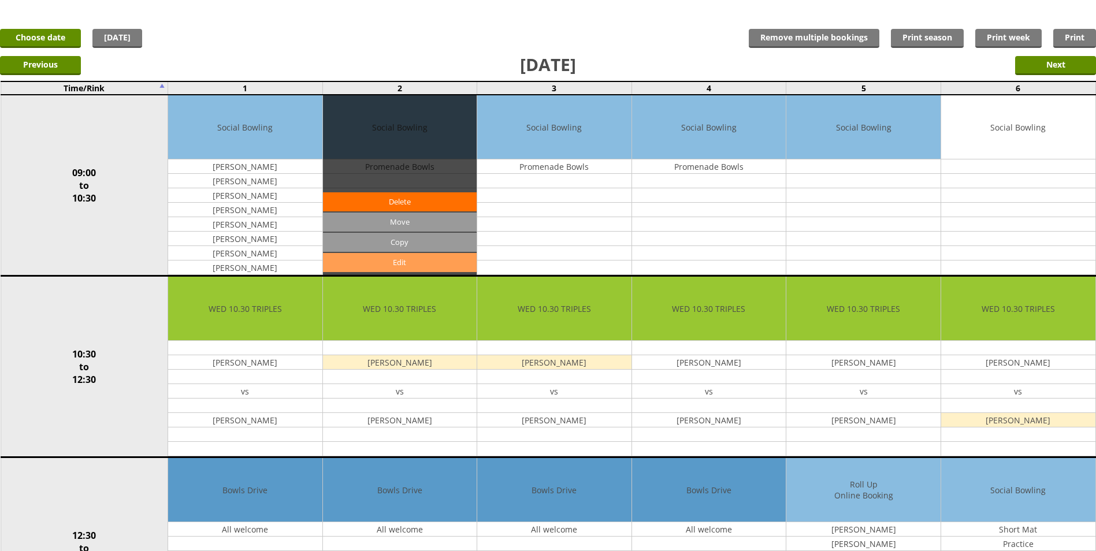
click at [450, 254] on link "Edit" at bounding box center [400, 262] width 154 height 19
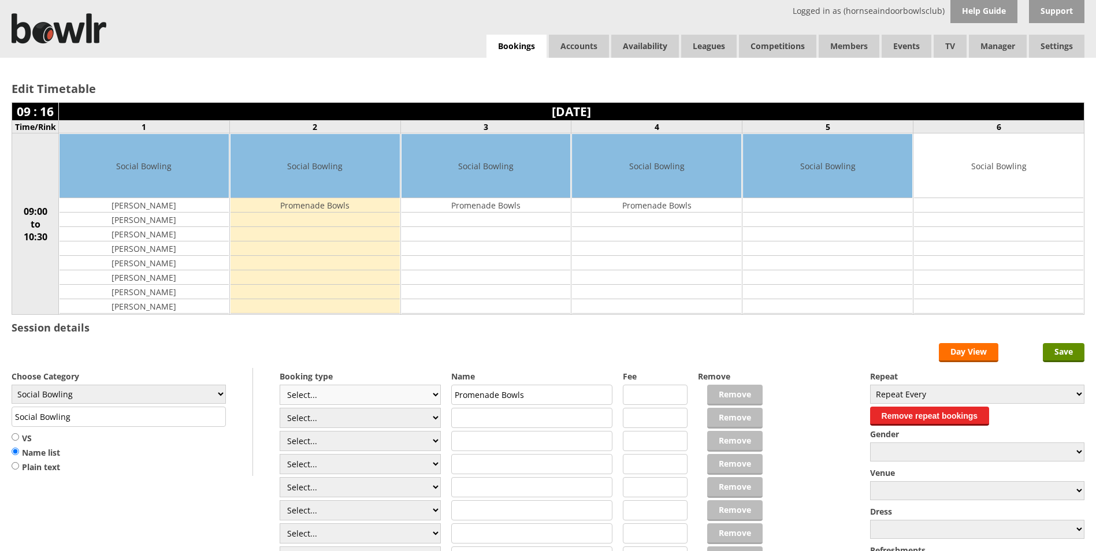
click at [425, 389] on select "Select... Club Competition (Member) Club Competition (Visitor) National (Member…" at bounding box center [360, 395] width 161 height 20
select select "1_48"
click at [280, 385] on select "Select... Club Competition (Member) Club Competition (Visitor) National (Member…" at bounding box center [360, 395] width 161 height 20
type input "4.0000"
click at [365, 412] on select "Select... Club Competition (Member) Club Competition (Visitor) National (Member…" at bounding box center [360, 418] width 161 height 20
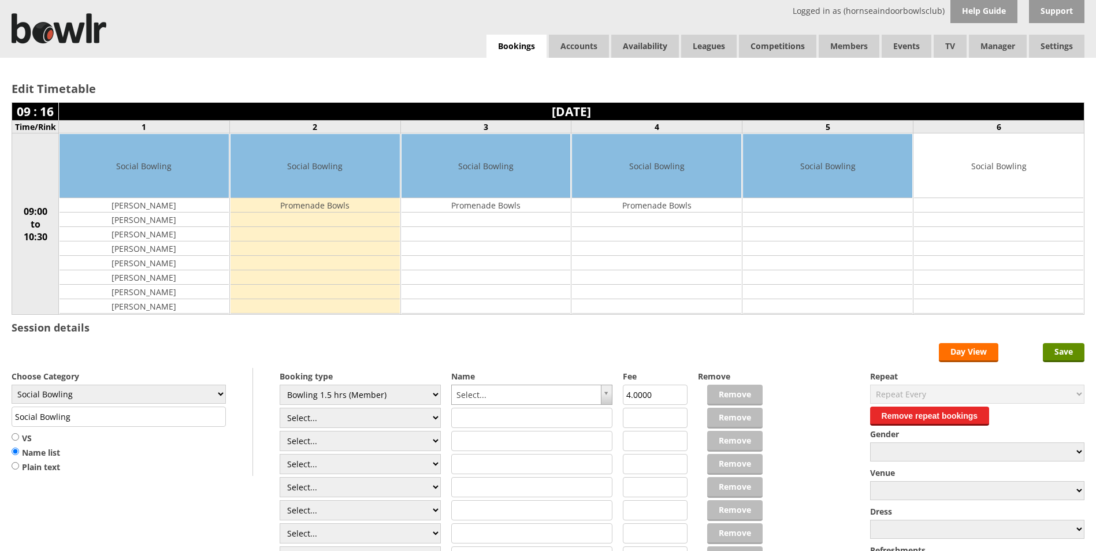
click at [280, 408] on select "Select... Club Competition (Member) Club Competition (Visitor) National (Member…" at bounding box center [360, 418] width 161 height 20
click at [409, 396] on select "Select... Club Competition (Member) Club Competition (Visitor) National (Member…" at bounding box center [360, 395] width 161 height 20
select select
click at [280, 385] on select "Select... Club Competition (Member) Club Competition (Visitor) National (Member…" at bounding box center [360, 395] width 161 height 20
drag, startPoint x: 545, startPoint y: 389, endPoint x: 368, endPoint y: 392, distance: 176.8
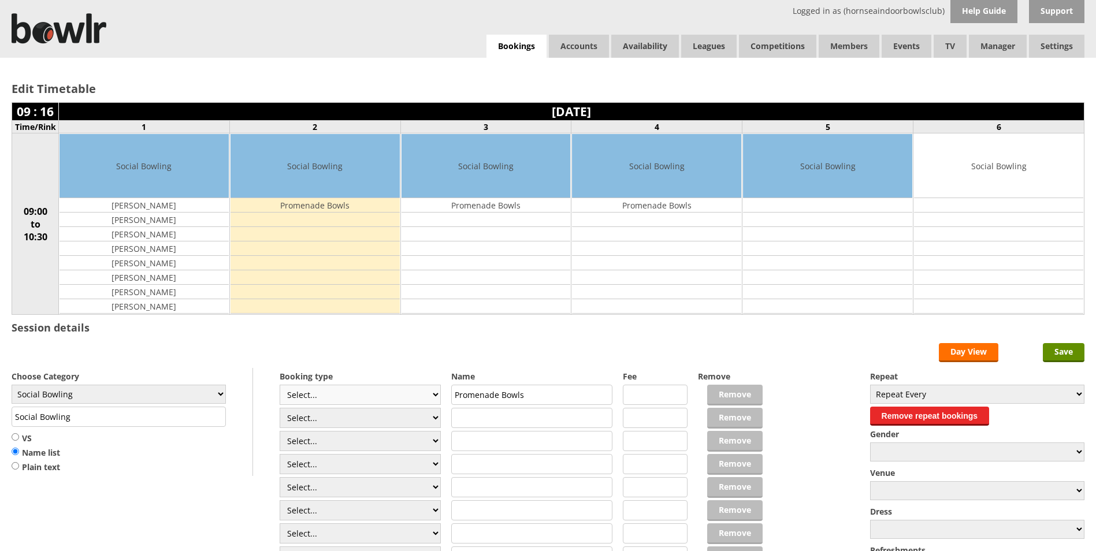
click at [367, 368] on div "Booking type Select... Club Competition (Member) Club Competition (Visitor) Nat…" at bounding box center [548, 368] width 1073 height 0
type input "[PERSON_NAME]"
click at [485, 422] on input "text" at bounding box center [531, 418] width 161 height 20
type input "[PERSON_NAME]"
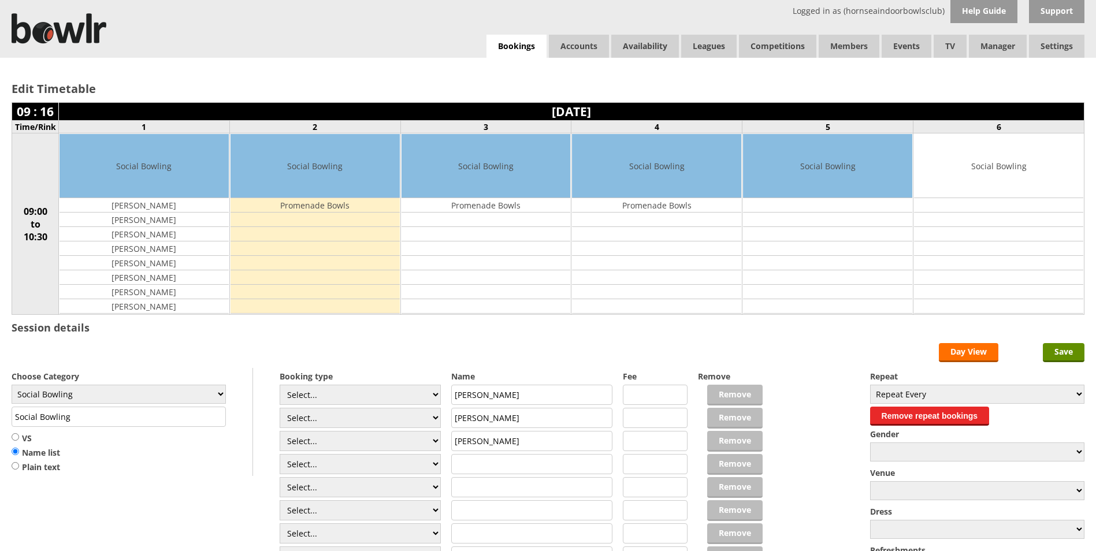
click at [476, 470] on input "text" at bounding box center [531, 464] width 161 height 20
type input "[PERSON_NAME]"
click at [481, 482] on input "text" at bounding box center [531, 487] width 161 height 20
type input "[PERSON_NAME]"
click at [472, 511] on input "text" at bounding box center [531, 510] width 161 height 20
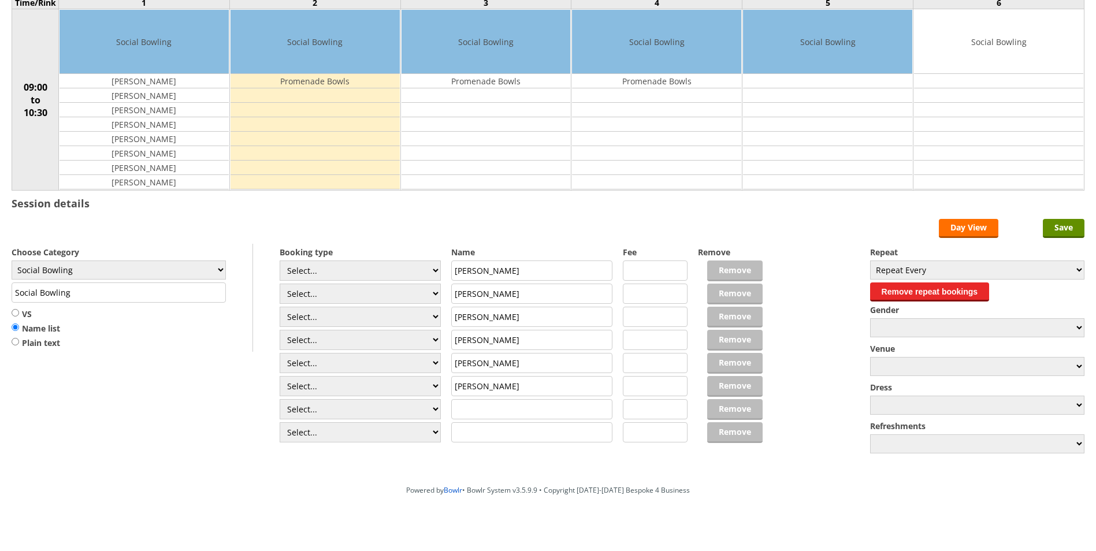
scroll to position [133, 0]
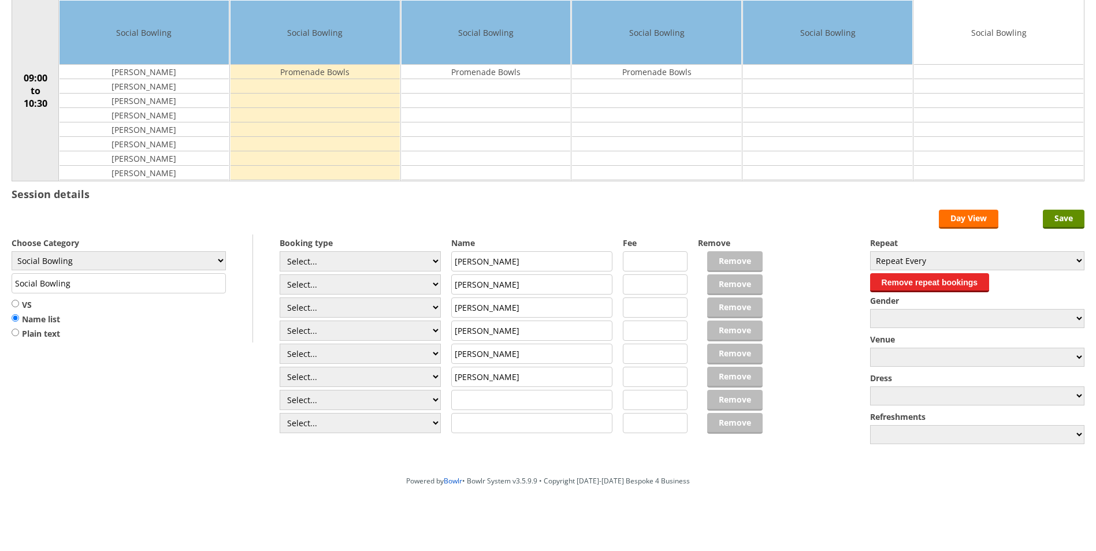
type input "[PERSON_NAME]"
click at [469, 401] on input "text" at bounding box center [531, 400] width 161 height 20
click at [418, 394] on select "Select... Club Competition (Member) Club Competition (Visitor) National (Member…" at bounding box center [360, 400] width 161 height 20
select select "0_48"
click at [280, 390] on select "Select... Club Competition (Member) Club Competition (Visitor) National (Member…" at bounding box center [360, 400] width 161 height 20
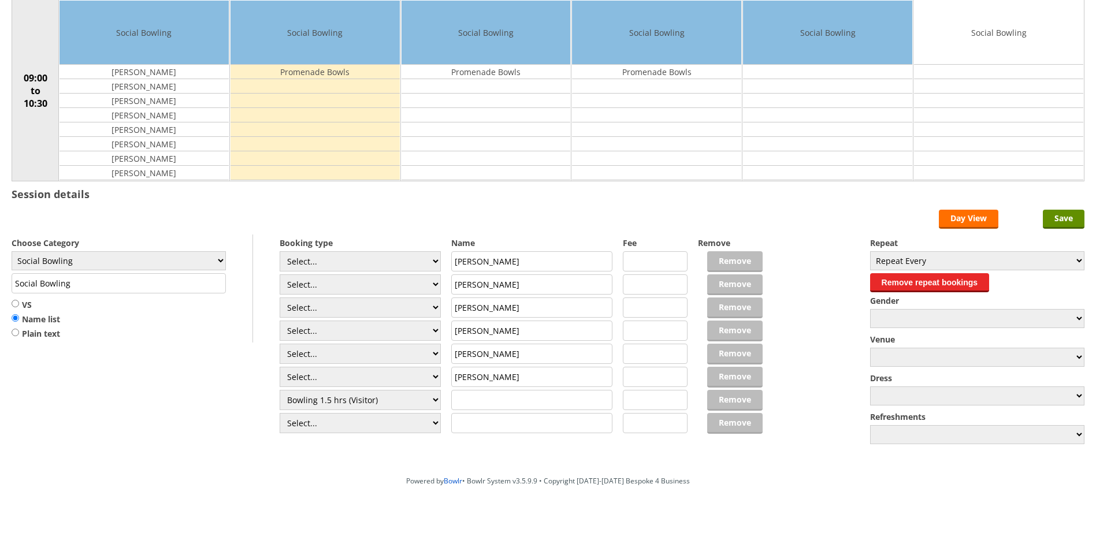
type input "6.0000"
drag, startPoint x: 355, startPoint y: 419, endPoint x: 355, endPoint y: 412, distance: 7.5
click at [355, 419] on select "Select... Club Competition (Member) Club Competition (Visitor) National (Member…" at bounding box center [360, 423] width 161 height 20
select select "0_48"
click at [280, 413] on select "Select... Club Competition (Member) Club Competition (Visitor) National (Member…" at bounding box center [360, 423] width 161 height 20
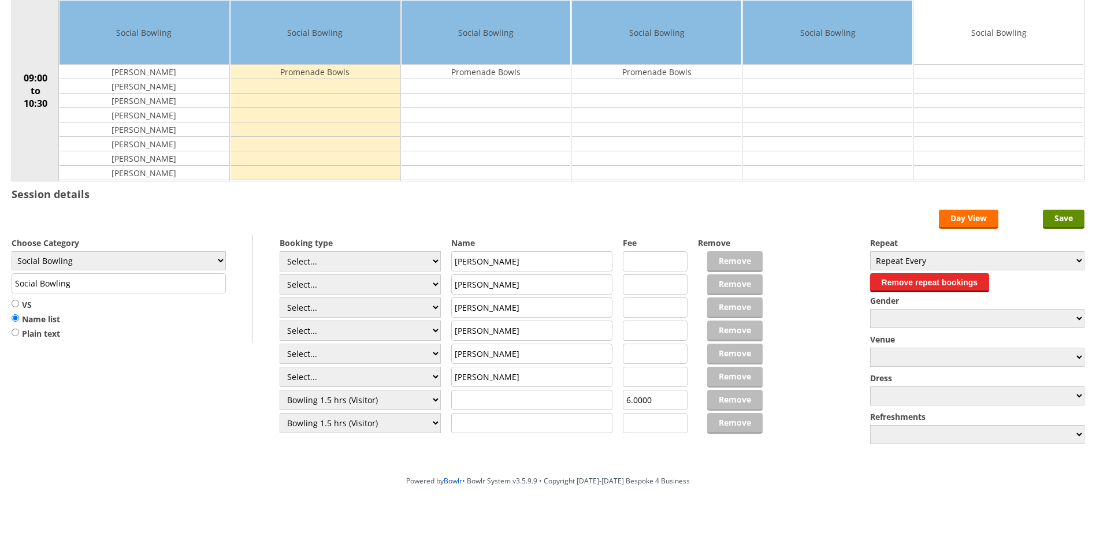
type input "6.0000"
click at [472, 396] on input "text" at bounding box center [531, 400] width 161 height 20
type input "[PERSON_NAME]"
click at [489, 423] on input "text" at bounding box center [531, 423] width 161 height 20
type input "[PERSON_NAME]"
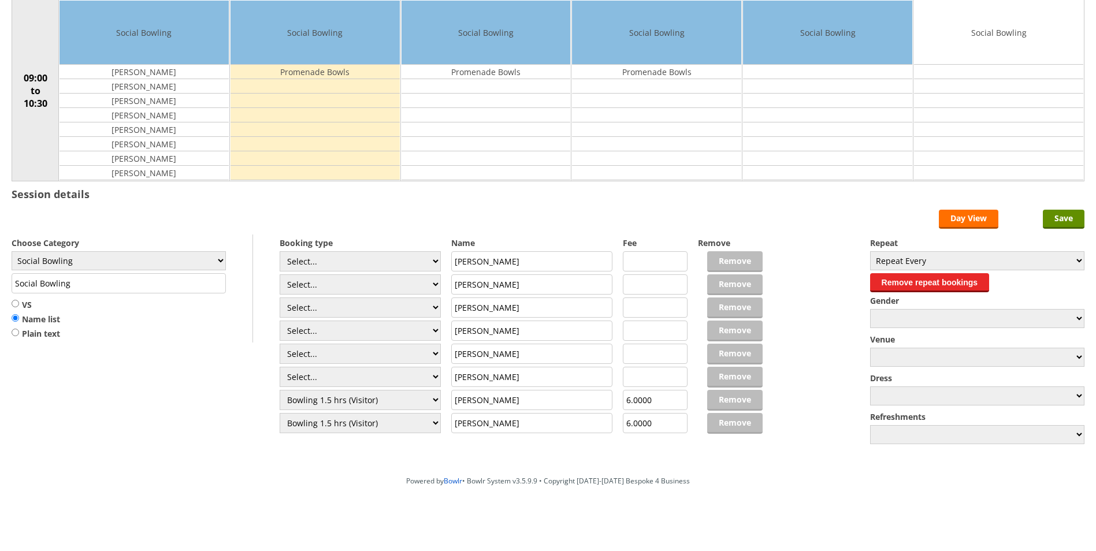
click at [1066, 209] on div "Edit Timetable 09 : 16 Wednesday 24th September 2025 Time/Rink 1 2 3 4 5 6 09:0…" at bounding box center [548, 197] width 1096 height 546
click at [1067, 216] on input "Save" at bounding box center [1064, 219] width 42 height 19
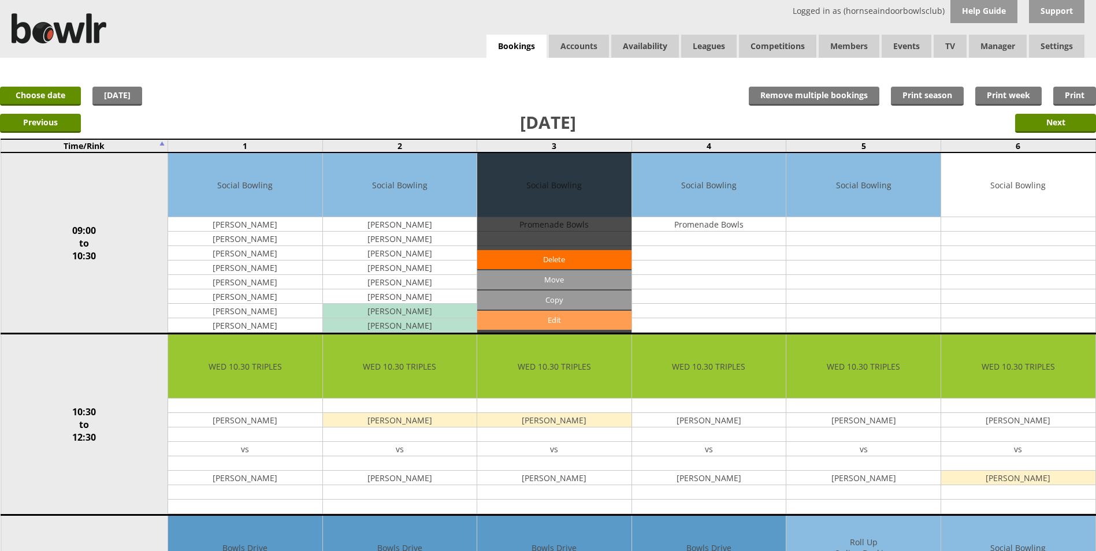
click at [587, 322] on link "Edit" at bounding box center [554, 320] width 154 height 19
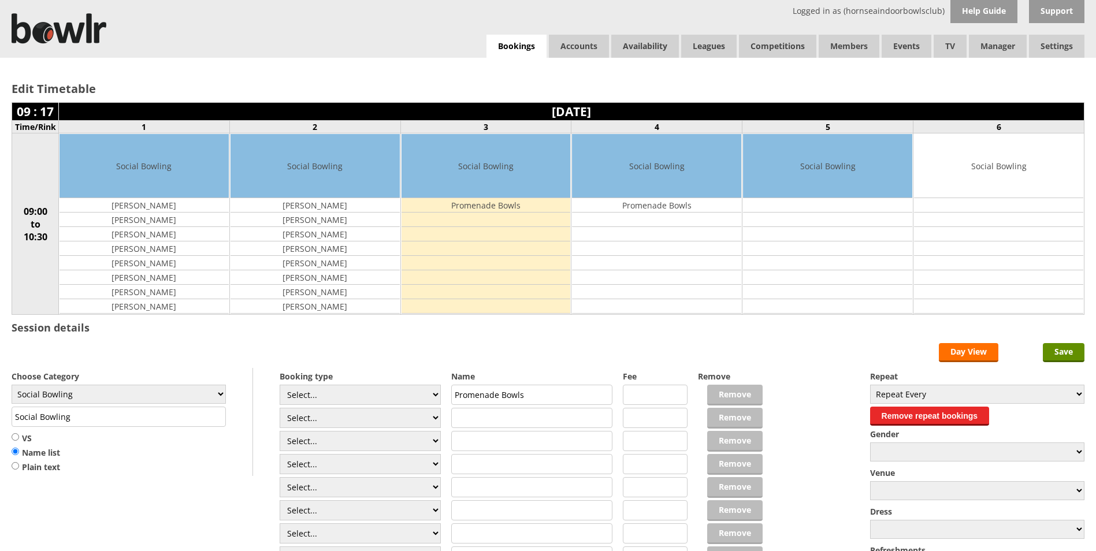
drag, startPoint x: 433, startPoint y: 393, endPoint x: 418, endPoint y: 384, distance: 17.5
click at [431, 393] on select "Select... Club Competition (Member) Club Competition (Visitor) National (Member…" at bounding box center [360, 395] width 161 height 20
select select "1_48"
click at [280, 385] on select "Select... Club Competition (Member) Club Competition (Visitor) National (Member…" at bounding box center [360, 395] width 161 height 20
type input "4.0000"
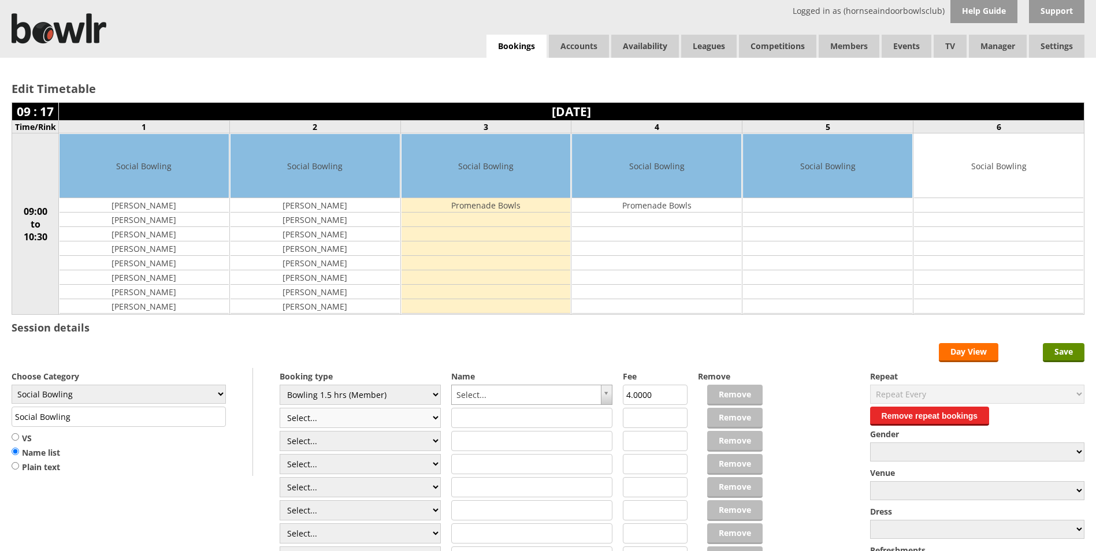
click at [370, 418] on select "Select... Club Competition (Member) Club Competition (Visitor) National (Member…" at bounding box center [360, 418] width 161 height 20
select select "1_48"
click at [280, 408] on select "Select... Club Competition (Member) Club Competition (Visitor) National (Member…" at bounding box center [360, 418] width 161 height 20
type input "4.0000"
click at [411, 397] on select "Select... Club Competition (Member) Club Competition (Visitor) National (Member…" at bounding box center [360, 395] width 161 height 20
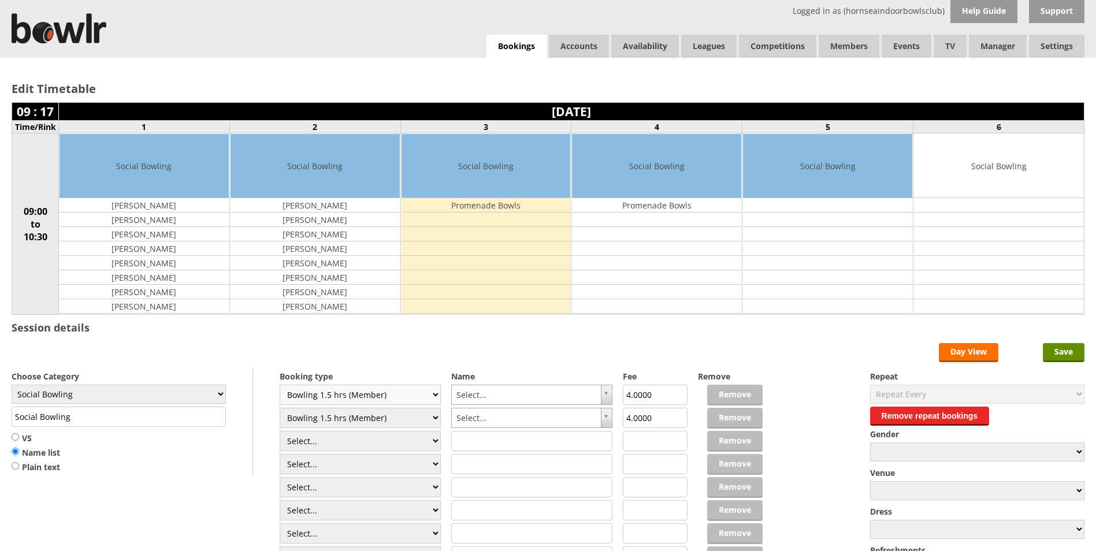
select select "0_48"
click at [280, 385] on select "Select... Club Competition (Member) Club Competition (Visitor) National (Member…" at bounding box center [360, 395] width 161 height 20
type input "6.0000"
click at [365, 419] on select "Select... Club Competition (Member) Club Competition (Visitor) National (Member…" at bounding box center [360, 418] width 161 height 20
select select "0_48"
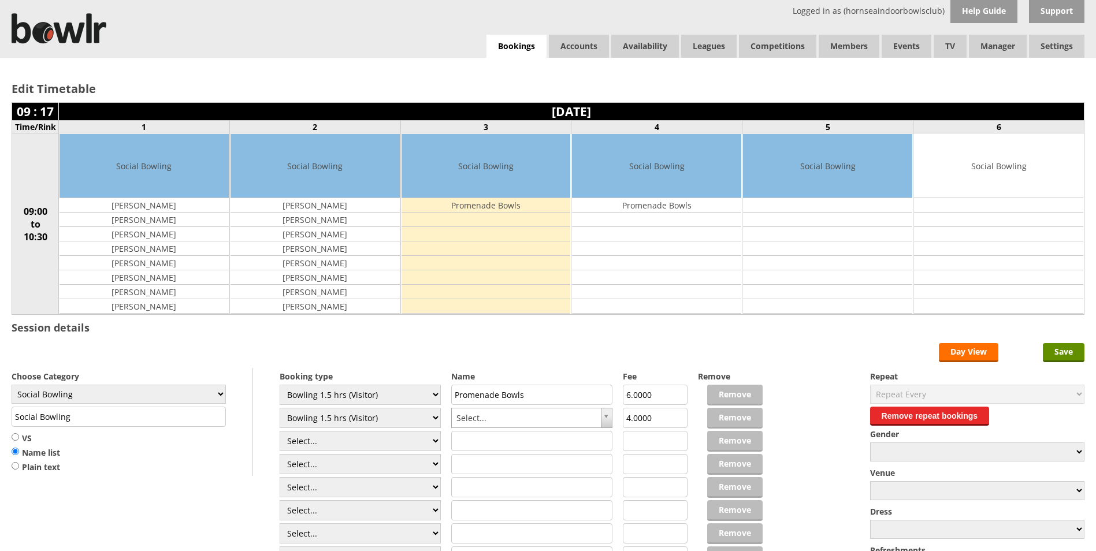
click at [280, 408] on select "Select... Club Competition (Member) Club Competition (Visitor) National (Member…" at bounding box center [360, 418] width 161 height 20
type input "6.0000"
drag, startPoint x: 417, startPoint y: 404, endPoint x: 410, endPoint y: 404, distance: 6.4
click at [408, 368] on div "Booking type Select... Club Competition (Member) Club Competition (Visitor) Nat…" at bounding box center [548, 368] width 1073 height 0
type input "J"
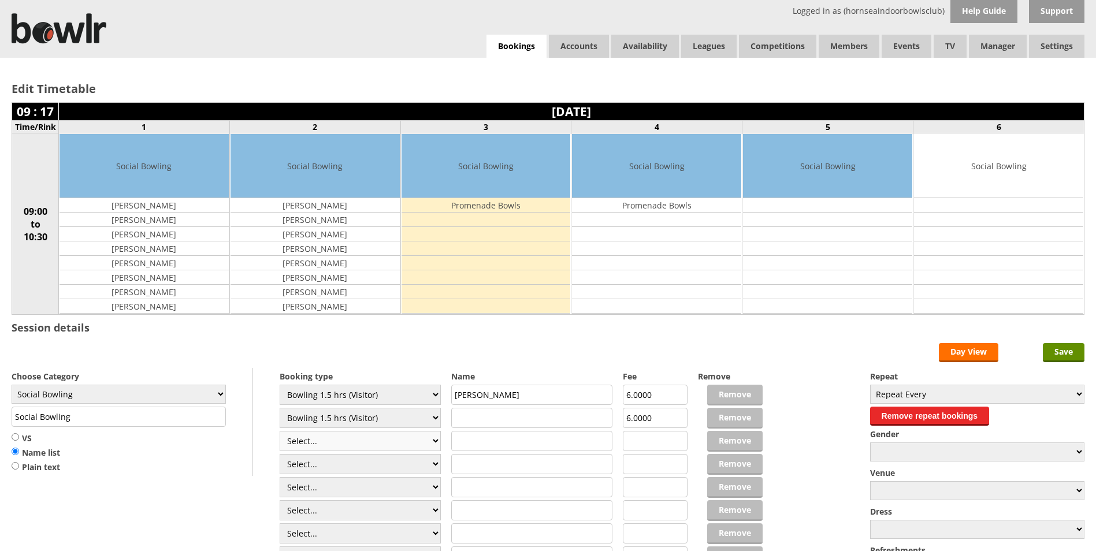
type input "[PERSON_NAME]"
click at [388, 447] on select "Select... Club Competition (Member) Club Competition (Visitor) National (Member…" at bounding box center [360, 441] width 161 height 20
select select "1_48"
click at [280, 431] on select "Select... Club Competition (Member) Club Competition (Visitor) National (Member…" at bounding box center [360, 441] width 161 height 20
type input "4.0000"
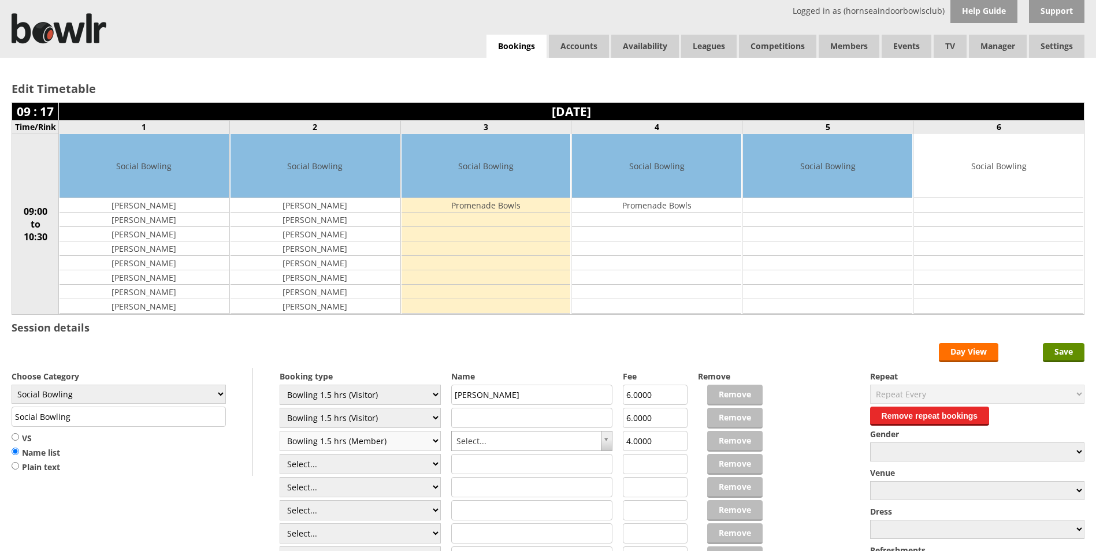
drag, startPoint x: 427, startPoint y: 447, endPoint x: 418, endPoint y: 435, distance: 15.3
click at [427, 447] on select "Select... Club Competition (Member) Club Competition (Visitor) National (Member…" at bounding box center [360, 441] width 161 height 20
select select "0_48"
click at [280, 431] on select "Select... Club Competition (Member) Club Competition (Visitor) National (Member…" at bounding box center [360, 441] width 161 height 20
type input "6.0000"
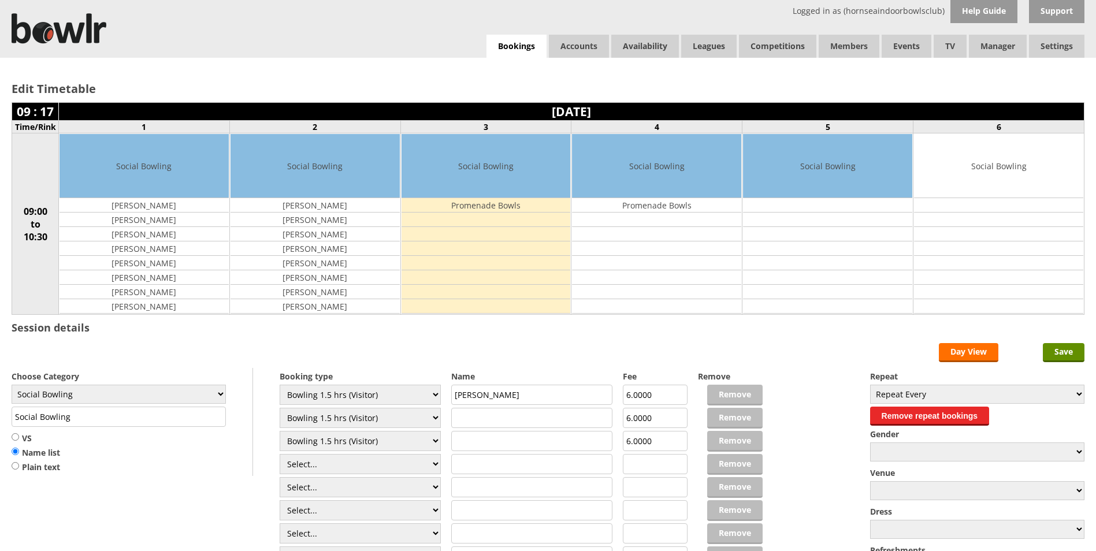
click at [498, 419] on input "text" at bounding box center [531, 418] width 161 height 20
type input "[PERSON_NAME]"
click at [492, 446] on input "text" at bounding box center [531, 441] width 161 height 20
type input "[PERSON_NAME]"
drag, startPoint x: 426, startPoint y: 462, endPoint x: 421, endPoint y: 456, distance: 7.4
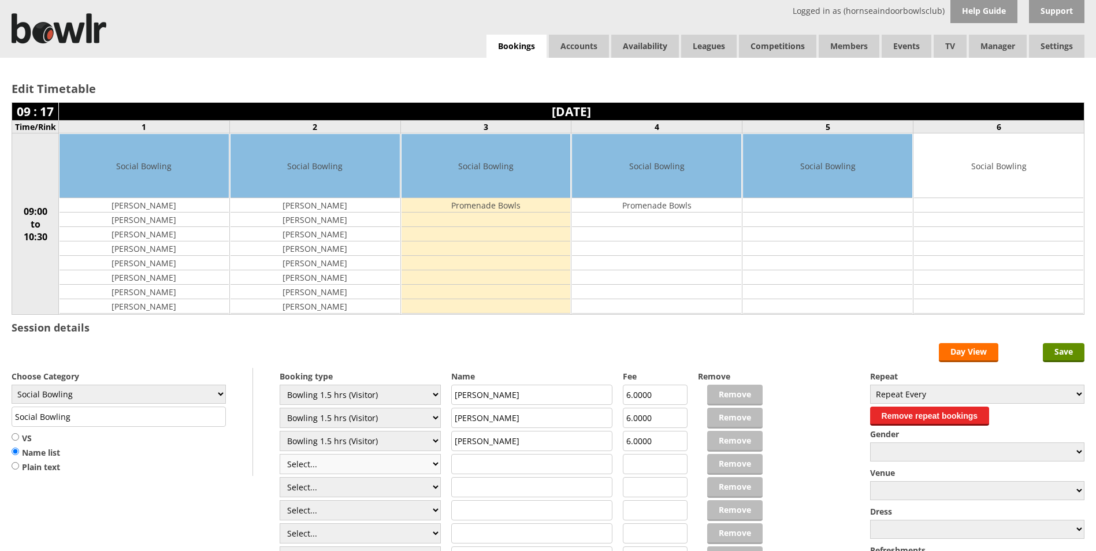
click at [426, 462] on select "Select... Club Competition (Member) Club Competition (Visitor) National (Member…" at bounding box center [360, 464] width 161 height 20
select select "1_48"
click at [280, 454] on select "Select... Club Competition (Member) Club Competition (Visitor) National (Member…" at bounding box center [360, 464] width 161 height 20
type input "4.0000"
drag, startPoint x: 362, startPoint y: 465, endPoint x: 362, endPoint y: 452, distance: 12.7
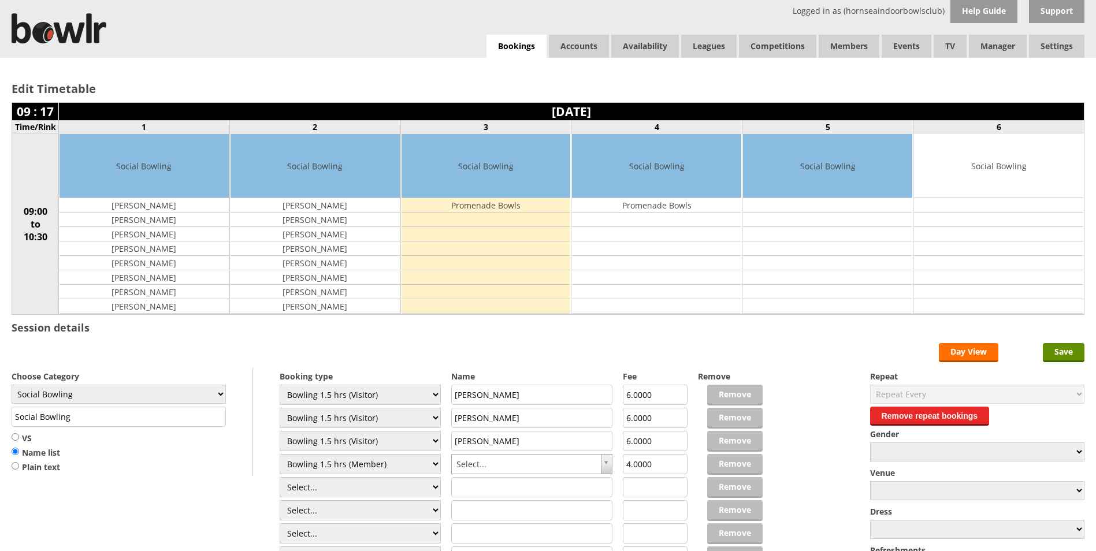
click at [362, 461] on select "Select... Club Competition (Member) Club Competition (Visitor) National (Member…" at bounding box center [360, 464] width 161 height 20
select select "0_48"
click at [280, 454] on select "Select... Club Competition (Member) Club Competition (Visitor) National (Member…" at bounding box center [360, 464] width 161 height 20
type input "6.0000"
drag, startPoint x: 348, startPoint y: 485, endPoint x: 348, endPoint y: 478, distance: 6.9
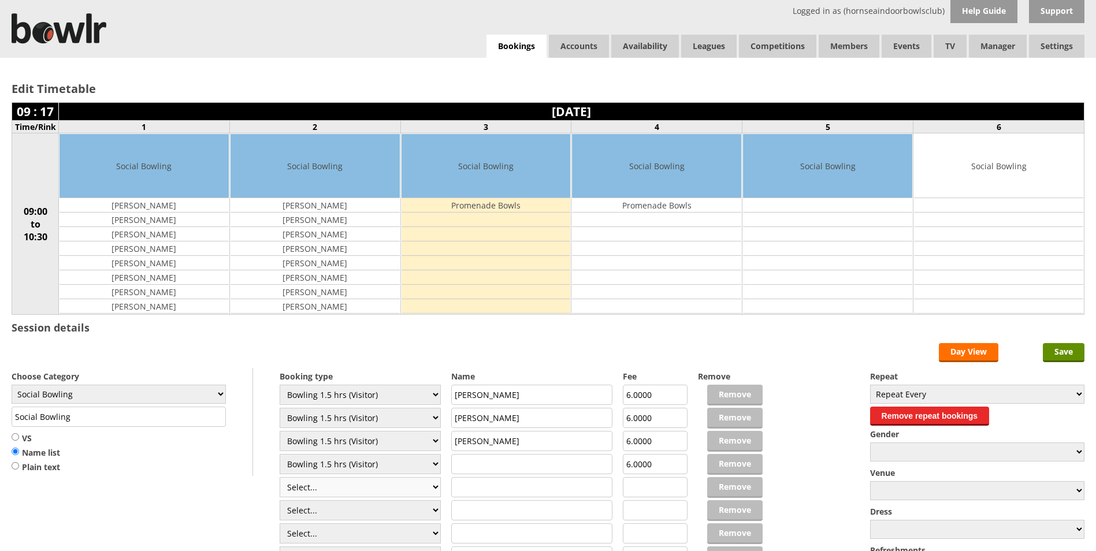
click at [348, 485] on select "Select... Club Competition (Member) Club Competition (Visitor) National (Member…" at bounding box center [360, 487] width 161 height 20
select select "0_48"
click at [280, 477] on select "Select... Club Competition (Member) Club Competition (Visitor) National (Member…" at bounding box center [360, 487] width 161 height 20
type input "6.0000"
click at [340, 506] on select "Select... Club Competition (Member) Club Competition (Visitor) National (Member…" at bounding box center [360, 510] width 161 height 20
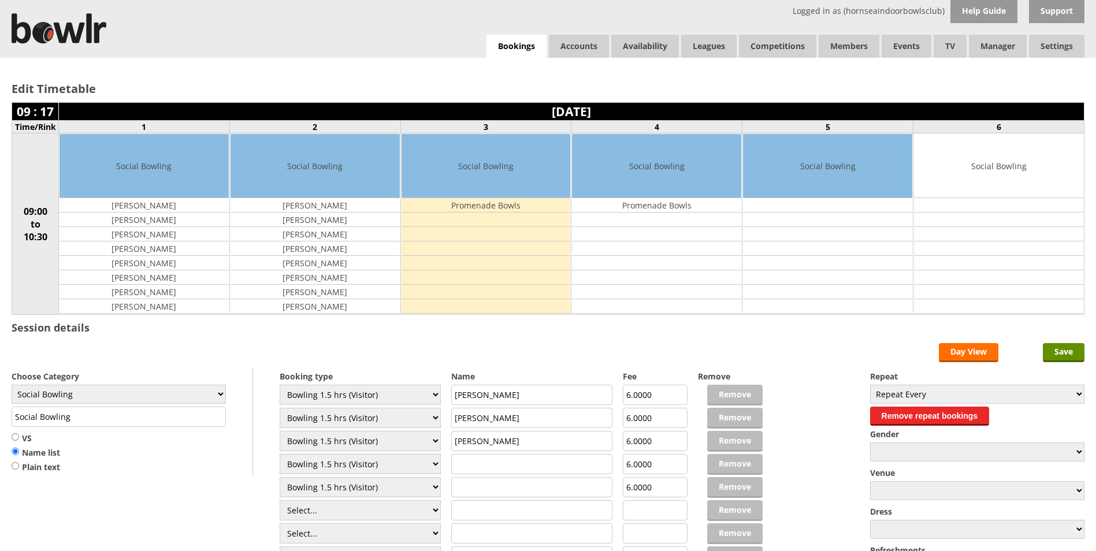
select select "0_48"
click at [280, 500] on select "Select... Club Competition (Member) Club Competition (Visitor) National (Member…" at bounding box center [360, 510] width 161 height 20
type input "6.0000"
click at [461, 461] on input "text" at bounding box center [531, 464] width 161 height 20
type input "[PERSON_NAME]"
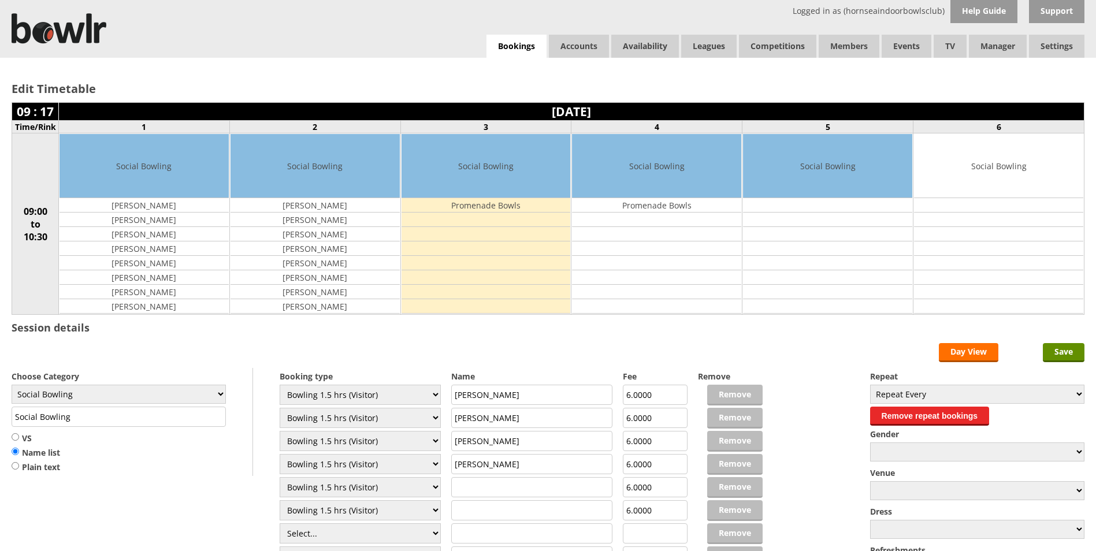
click at [479, 480] on input "text" at bounding box center [531, 487] width 161 height 20
type input "[PERSON_NAME]"
click at [478, 515] on input "text" at bounding box center [531, 510] width 161 height 20
type input "[PERSON_NAME]"
click at [1061, 349] on input "Save" at bounding box center [1064, 352] width 42 height 19
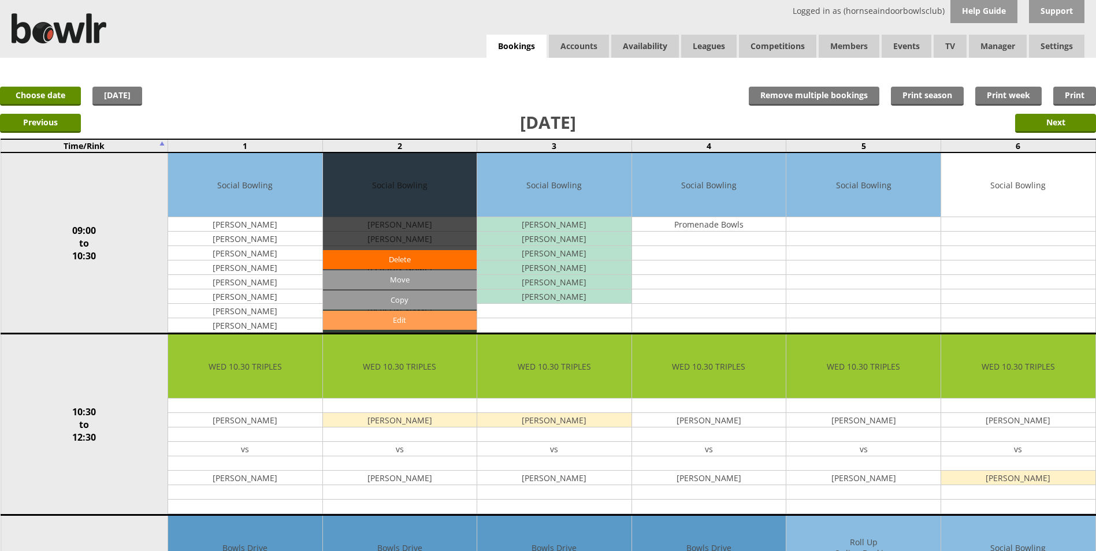
click at [441, 317] on link "Edit" at bounding box center [400, 320] width 154 height 19
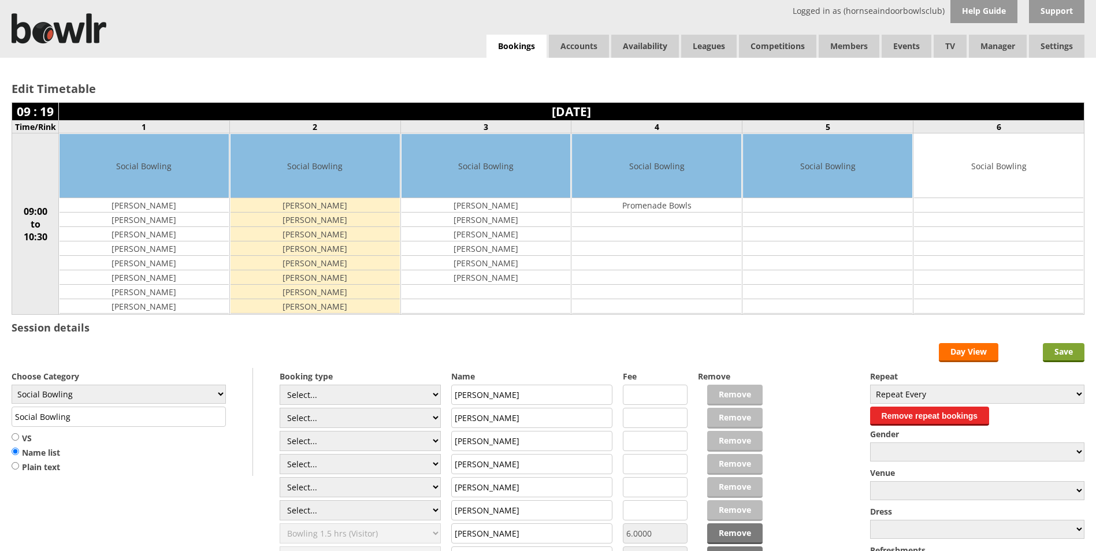
click at [1065, 352] on input "Save" at bounding box center [1064, 352] width 42 height 19
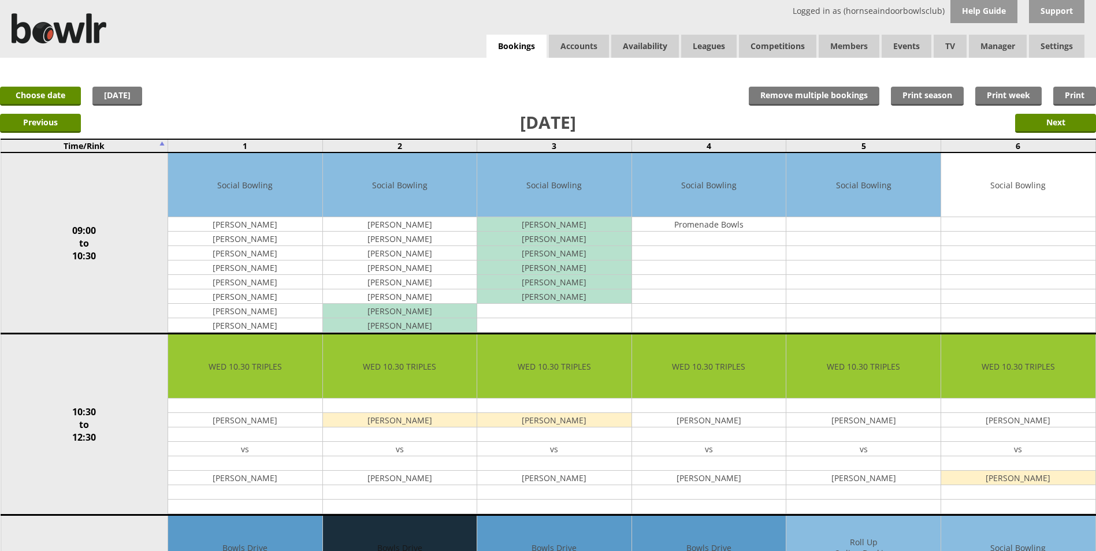
drag, startPoint x: 570, startPoint y: 424, endPoint x: 364, endPoint y: 549, distance: 241.4
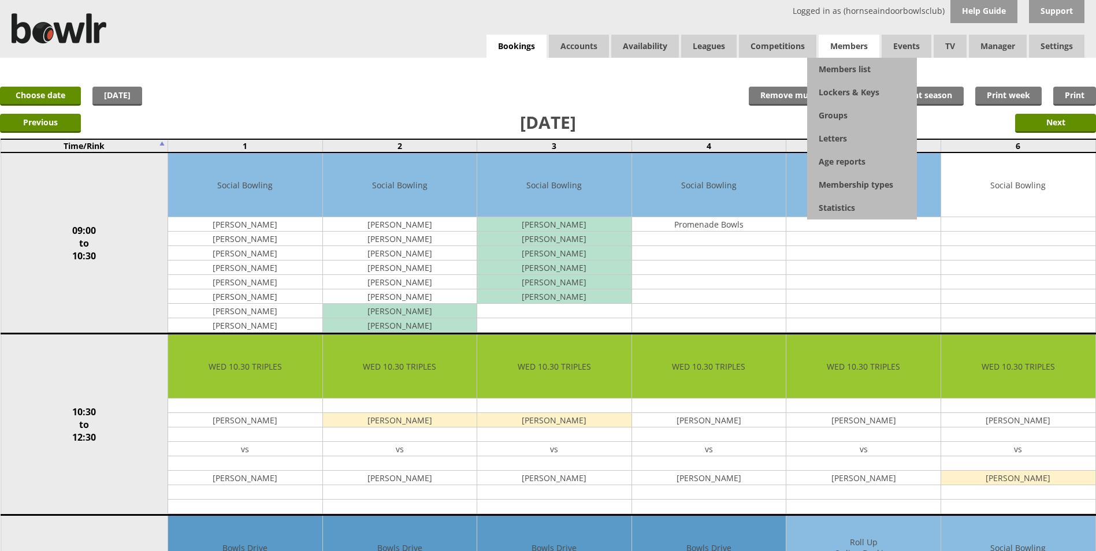
drag, startPoint x: 364, startPoint y: 549, endPoint x: 843, endPoint y: 55, distance: 688.1
click at [843, 55] on span "Members" at bounding box center [849, 46] width 61 height 23
click at [850, 65] on link "Members list" at bounding box center [862, 69] width 110 height 23
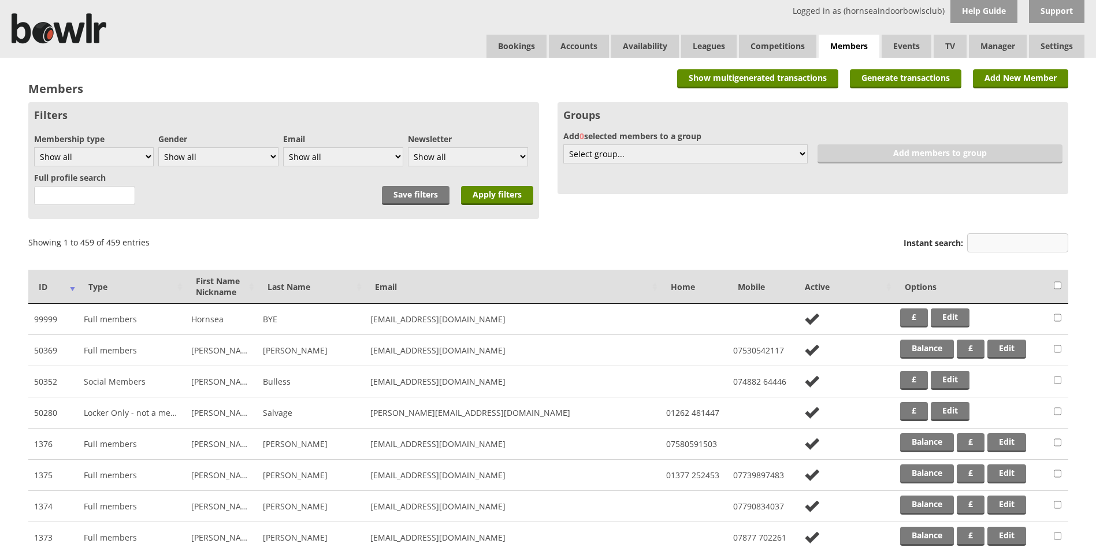
click at [994, 248] on input "Instant search:" at bounding box center [1017, 242] width 101 height 19
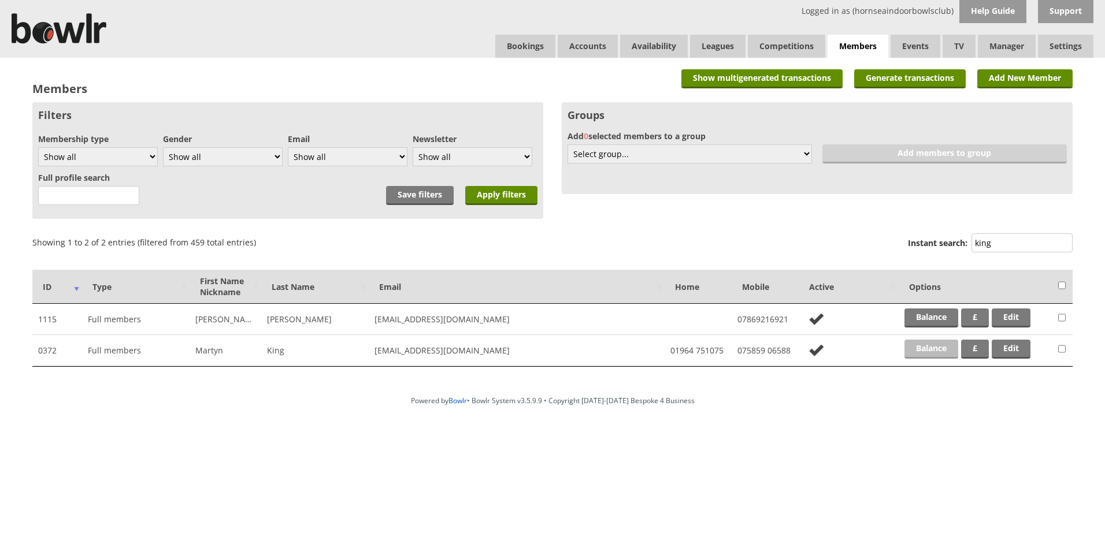
type input "king"
click at [935, 346] on link "Balance" at bounding box center [931, 349] width 54 height 19
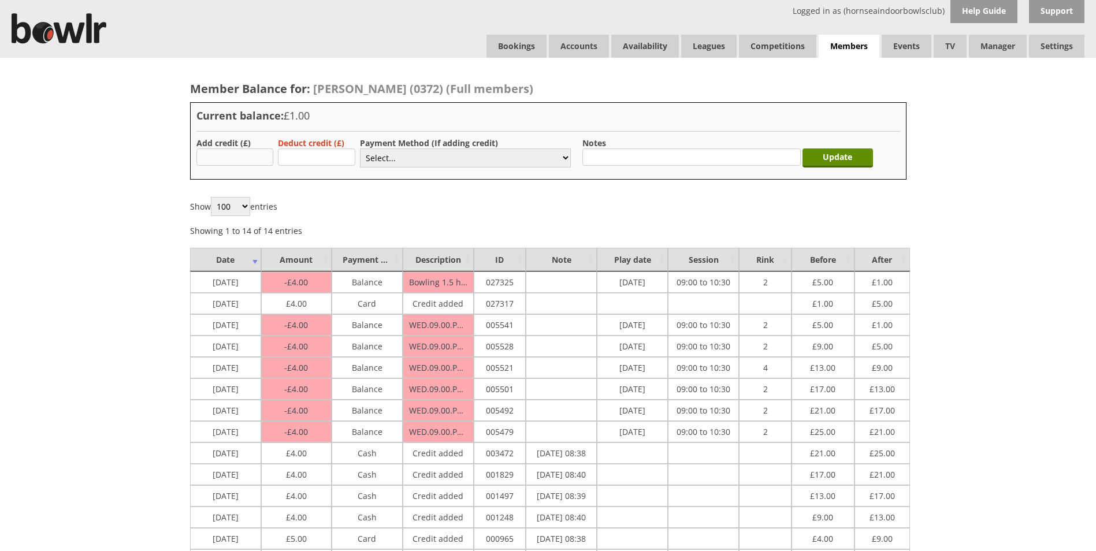
click at [236, 154] on input "text" at bounding box center [234, 156] width 77 height 17
type input "4"
click at [376, 158] on select "Select... Cash Card Cheque Bank Transfer Other Member Card Gift Voucher Balance" at bounding box center [465, 157] width 211 height 19
click at [360, 148] on select "Select... Cash Card Cheque Bank Transfer Other Member Card Gift Voucher Balance" at bounding box center [465, 157] width 211 height 19
click at [373, 157] on select "Select... Cash Card Cheque Bank Transfer Other Member Card Gift Voucher Balance" at bounding box center [465, 157] width 211 height 19
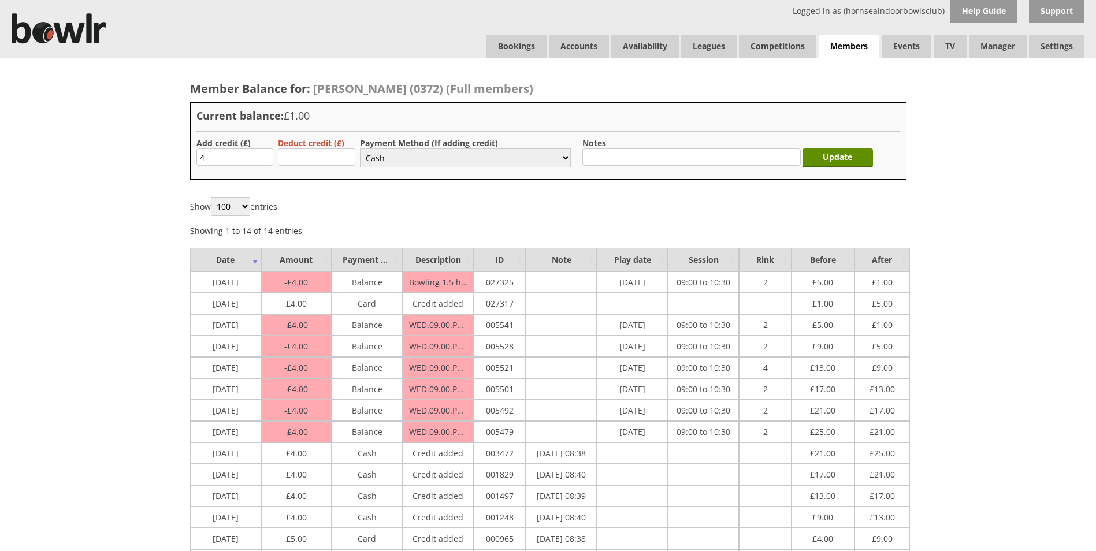
select select "2"
click at [360, 148] on select "Select... Cash Card Cheque Bank Transfer Other Member Card Gift Voucher Balance" at bounding box center [465, 157] width 211 height 19
click at [820, 154] on input "Update" at bounding box center [838, 157] width 70 height 19
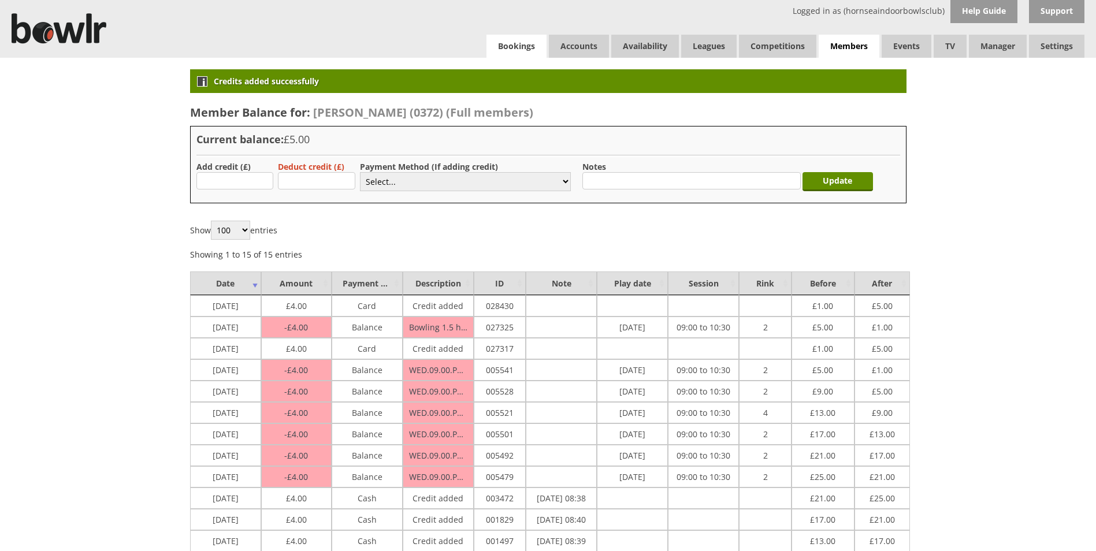
click at [532, 44] on link "Bookings" at bounding box center [517, 46] width 60 height 23
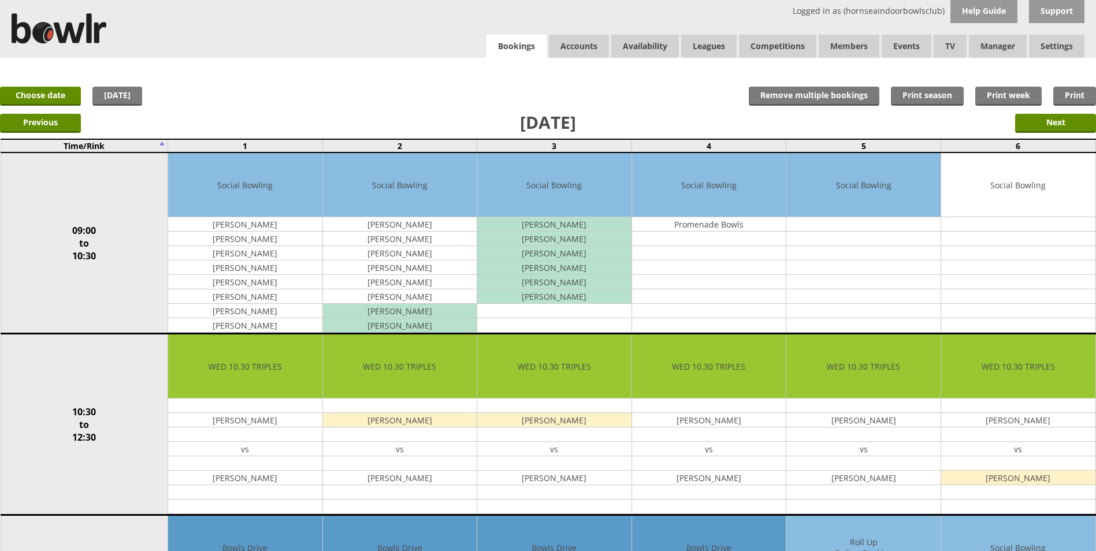
click at [539, 44] on link "Bookings" at bounding box center [517, 47] width 60 height 24
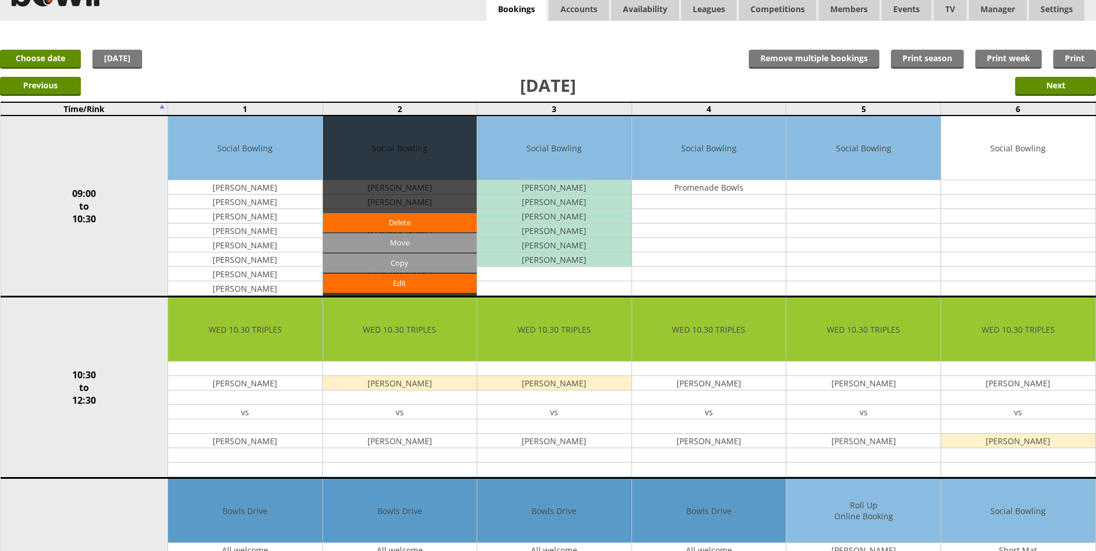
scroll to position [58, 0]
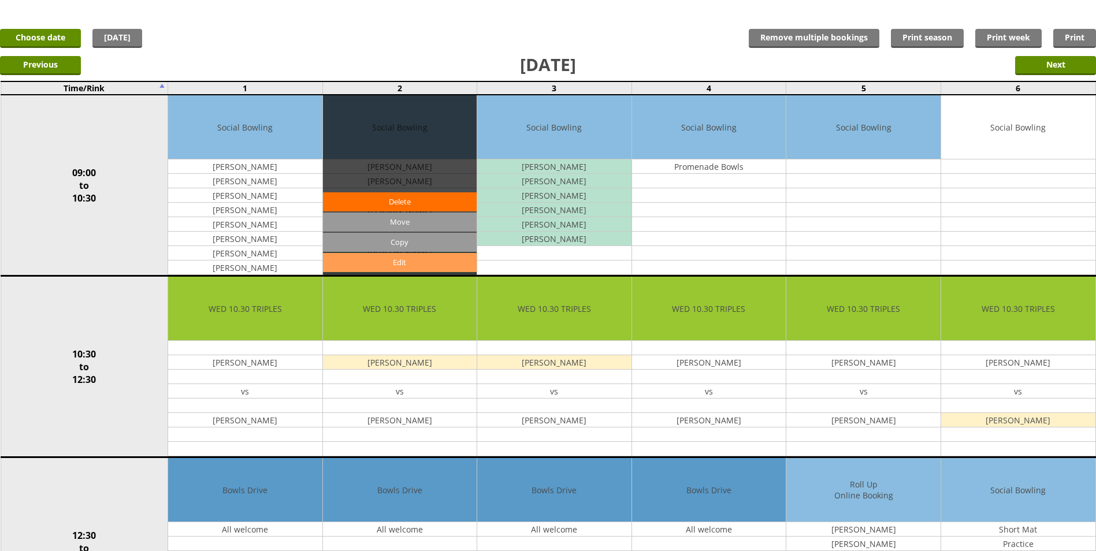
click at [369, 255] on link "Edit" at bounding box center [400, 262] width 154 height 19
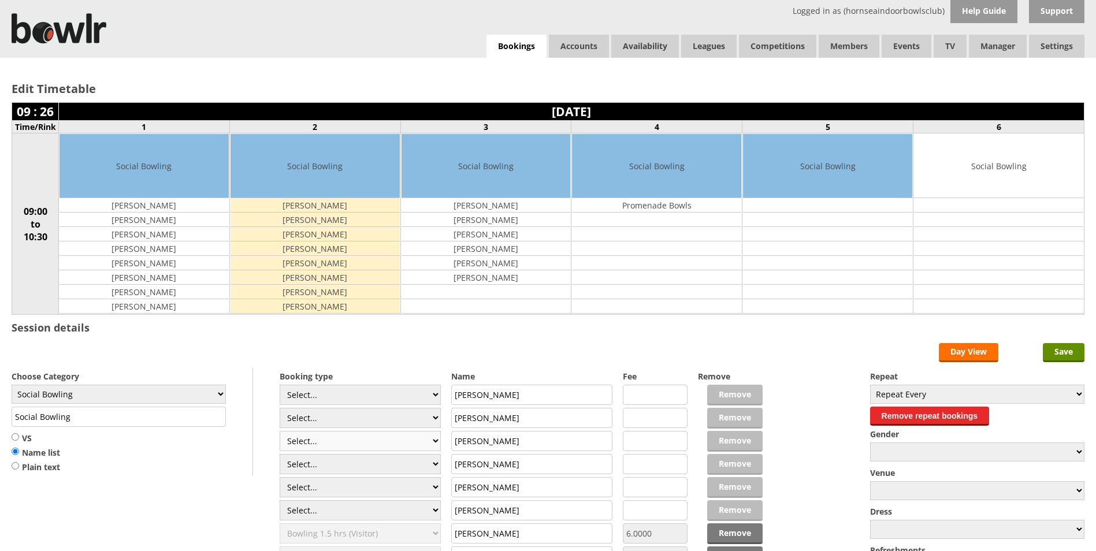
click at [403, 444] on select "Select... Club Competition (Member) Club Competition (Visitor) National (Member…" at bounding box center [360, 441] width 161 height 20
select select "1_48"
click at [280, 431] on select "Select... Club Competition (Member) Club Competition (Visitor) National (Member…" at bounding box center [360, 441] width 161 height 20
type input "4.0000"
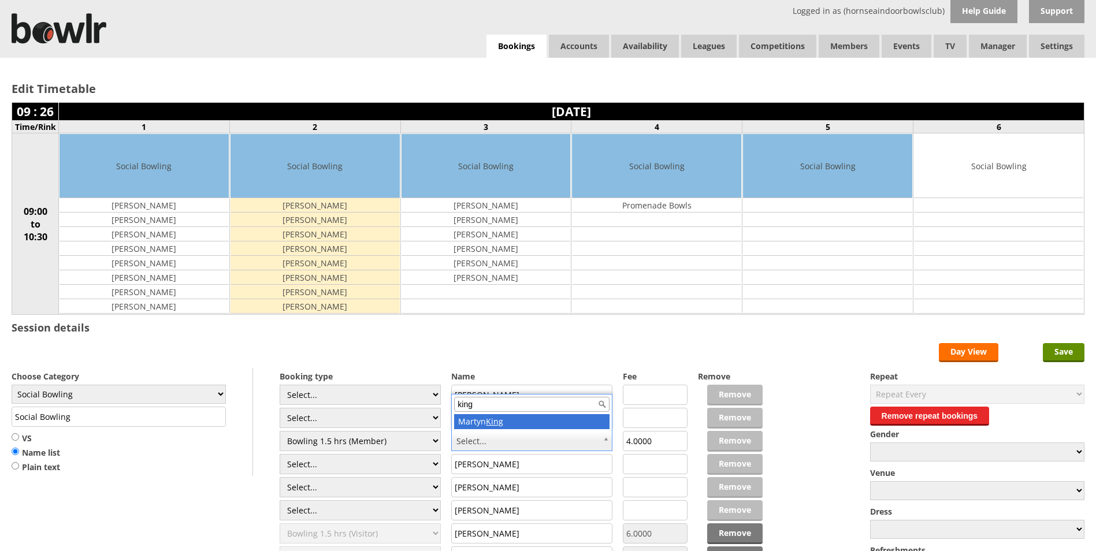
type input "king"
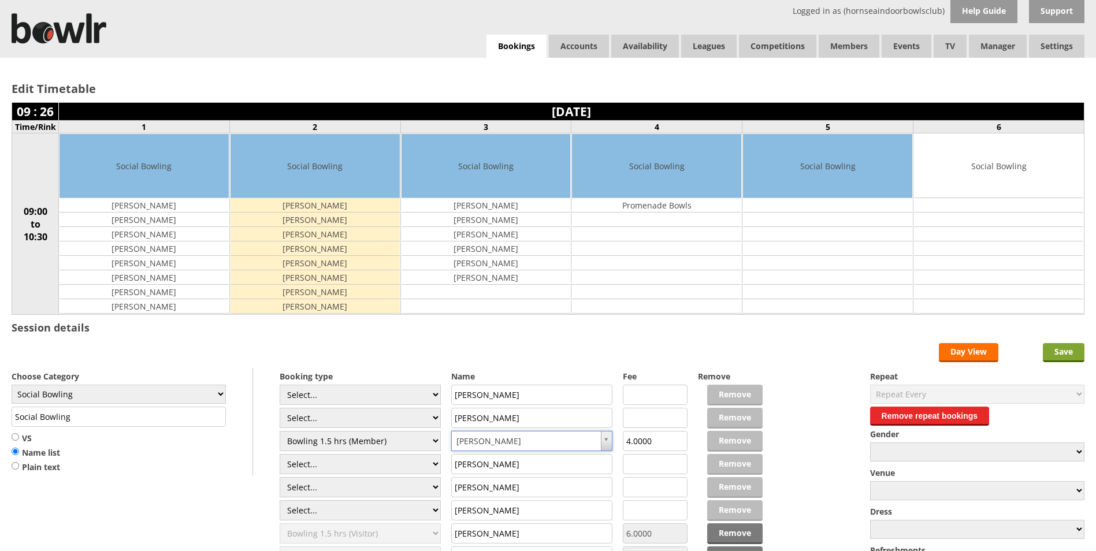
click at [1069, 357] on input "Save" at bounding box center [1064, 352] width 42 height 19
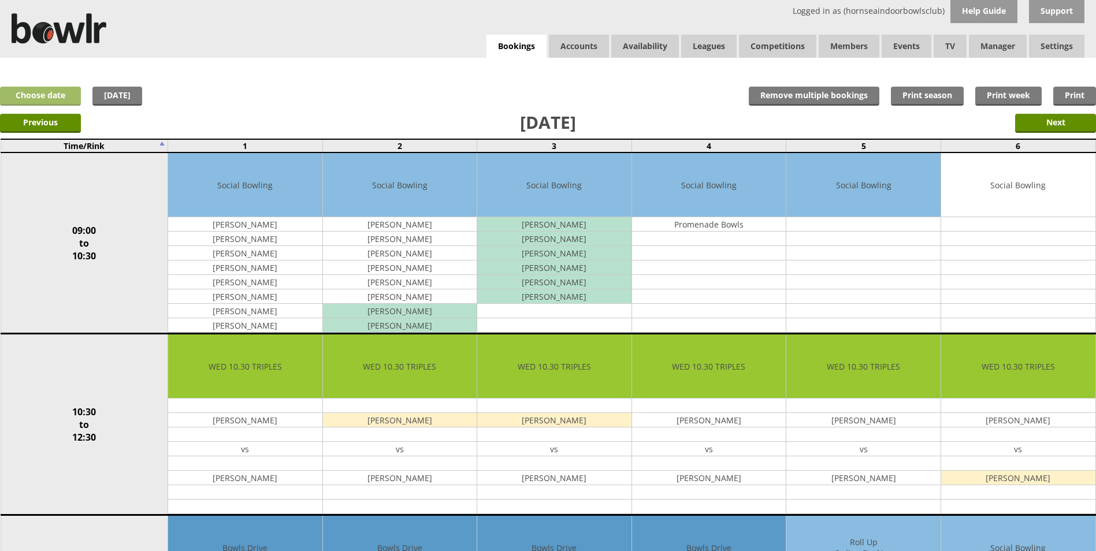
click at [72, 98] on link "Choose date" at bounding box center [40, 96] width 81 height 19
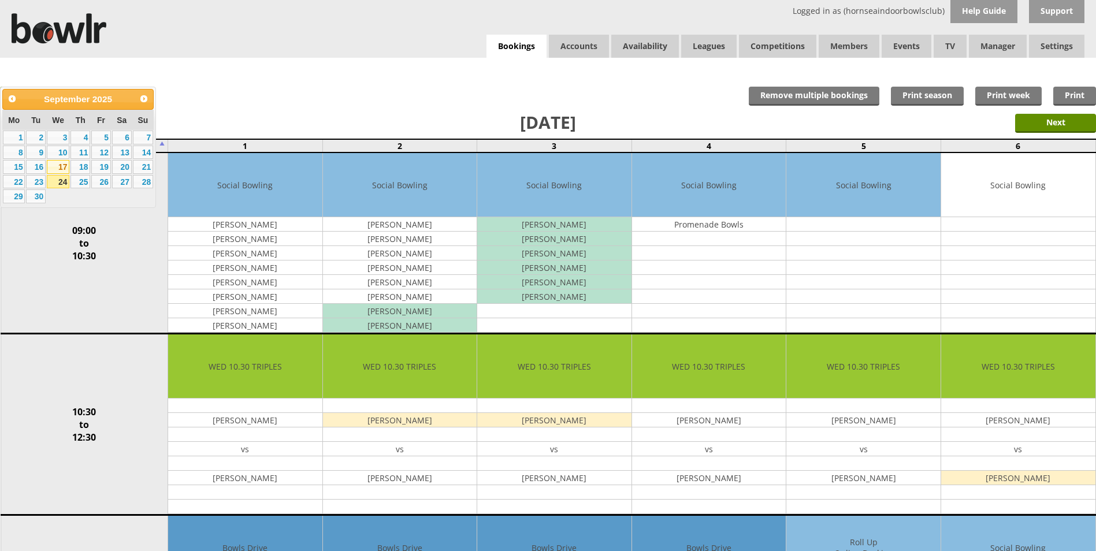
click at [61, 166] on link "17" at bounding box center [58, 167] width 23 height 14
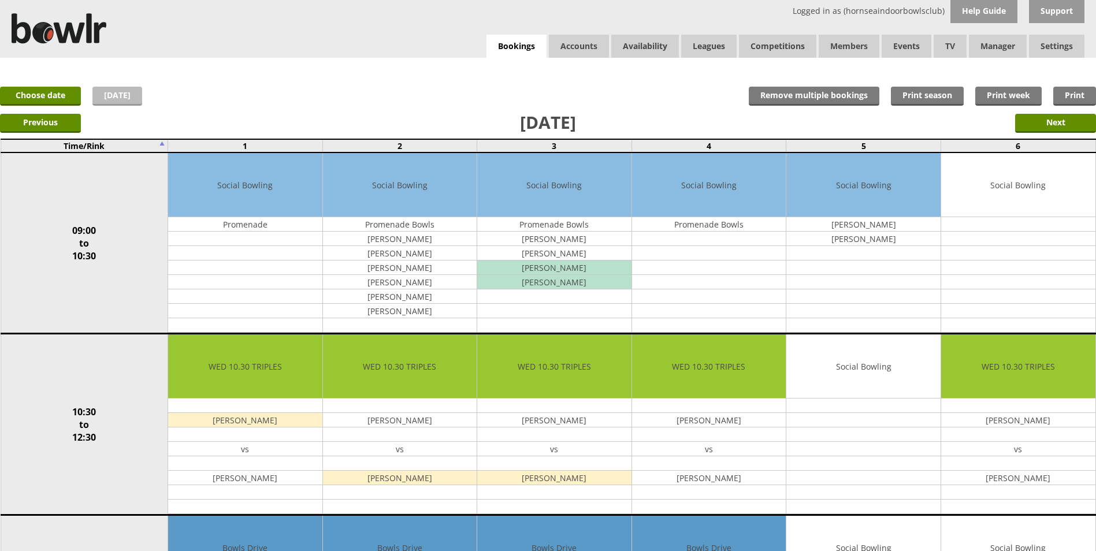
click at [120, 98] on link "[DATE]" at bounding box center [117, 96] width 50 height 19
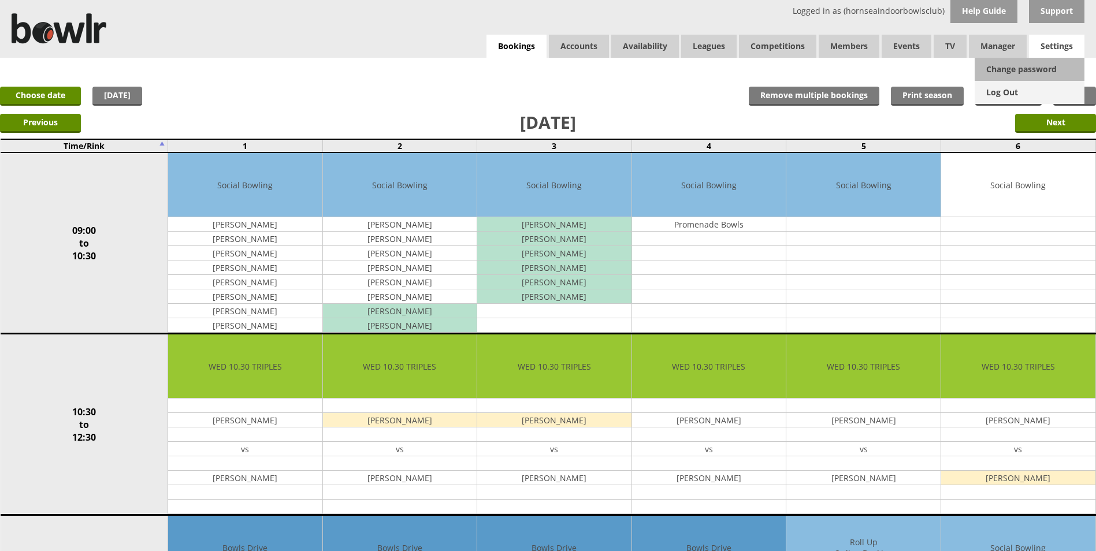
click at [1010, 94] on link "Log Out" at bounding box center [1030, 92] width 110 height 23
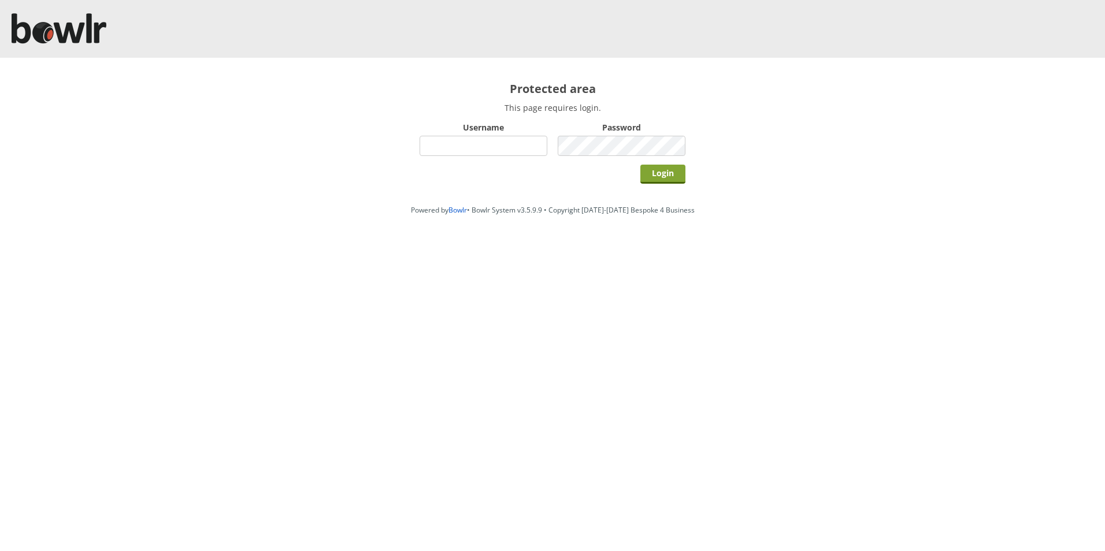
type input "hornseaindoorbowlsclub"
click at [666, 179] on input "Login" at bounding box center [662, 174] width 45 height 19
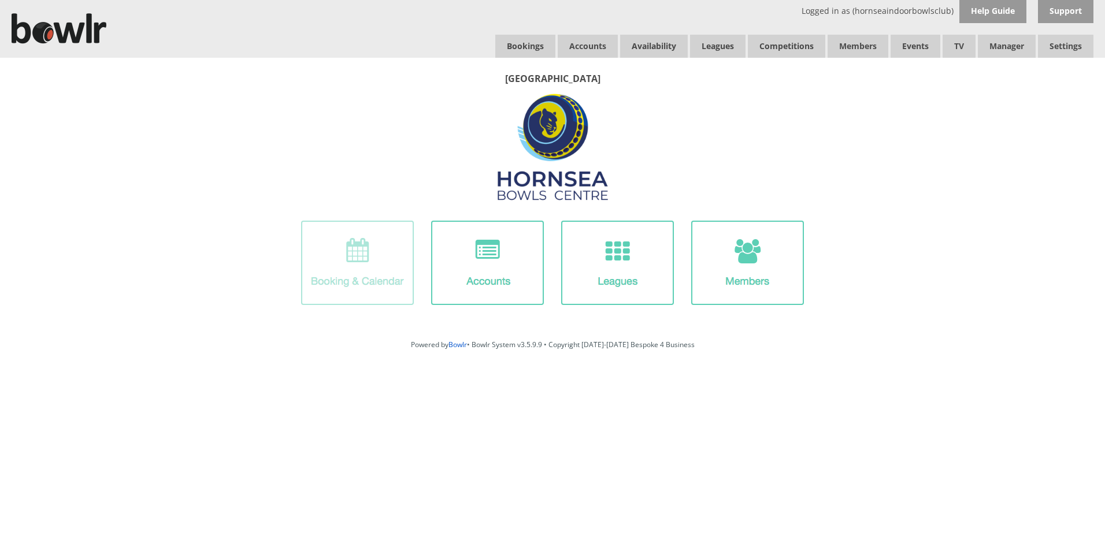
click at [362, 281] on img at bounding box center [357, 263] width 113 height 84
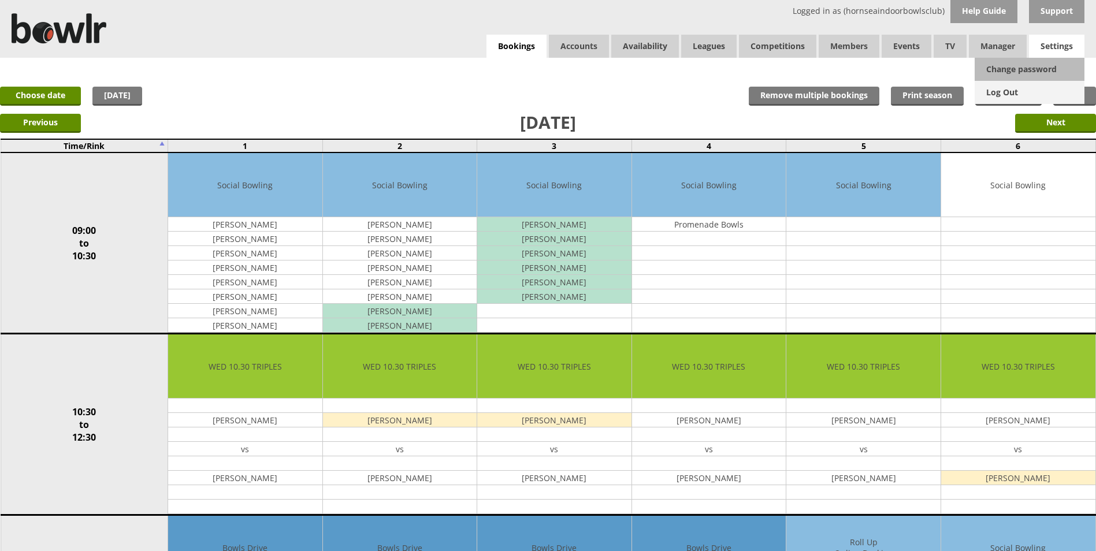
click at [1012, 92] on link "Log Out" at bounding box center [1030, 92] width 110 height 23
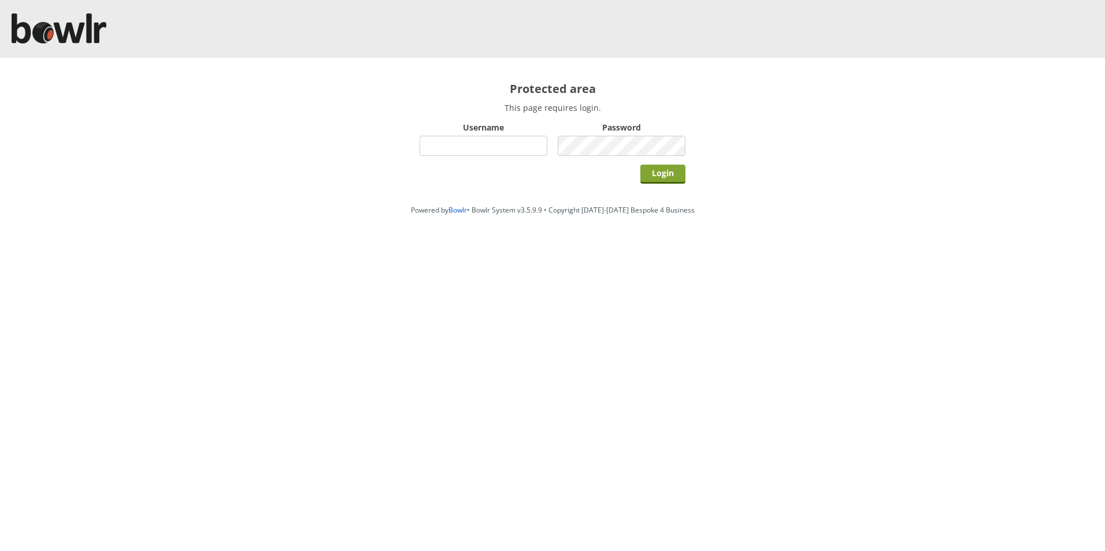
type input "hornseaindoorbowlsclub"
click at [656, 176] on input "Login" at bounding box center [662, 174] width 45 height 19
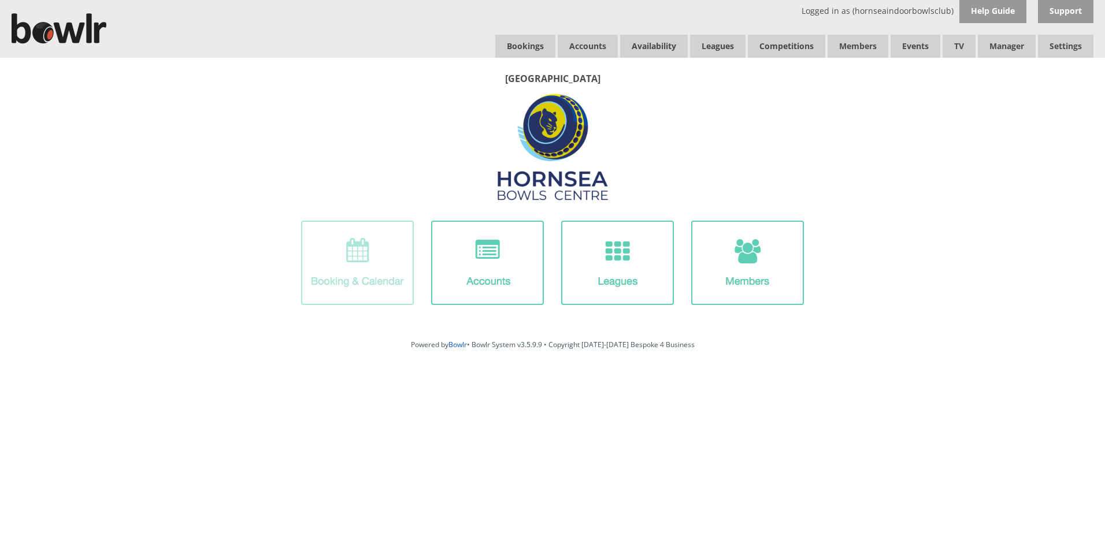
click at [384, 253] on img at bounding box center [357, 263] width 113 height 84
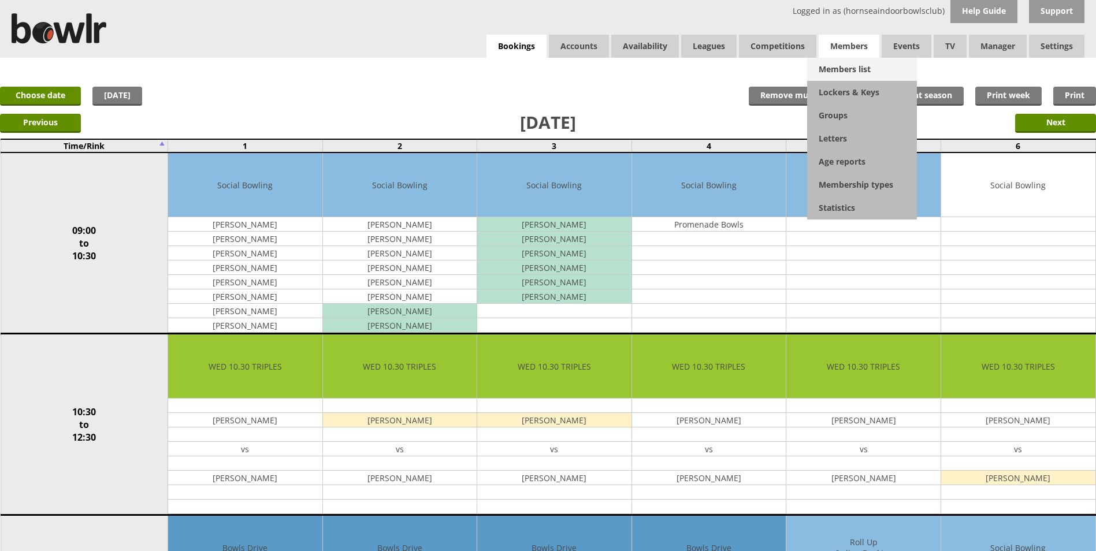
click at [839, 64] on link "Members list" at bounding box center [862, 69] width 110 height 23
click at [865, 62] on link "Members list" at bounding box center [862, 69] width 110 height 23
